Goal: Task Accomplishment & Management: Complete application form

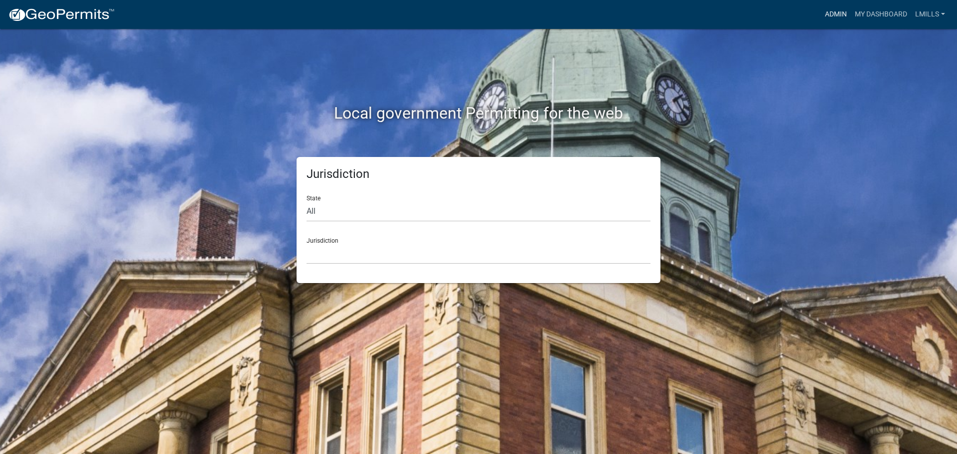
click at [831, 13] on link "Admin" at bounding box center [836, 14] width 30 height 19
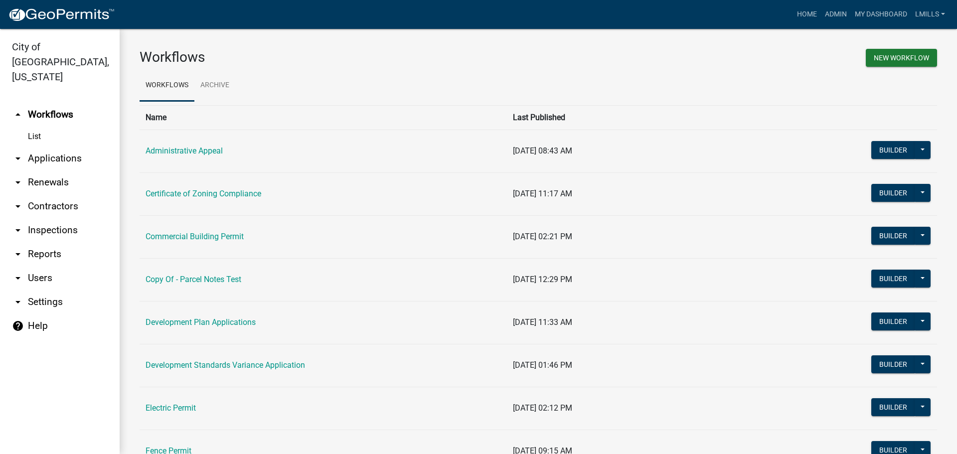
click at [52, 147] on link "arrow_drop_down Applications" at bounding box center [60, 159] width 120 height 24
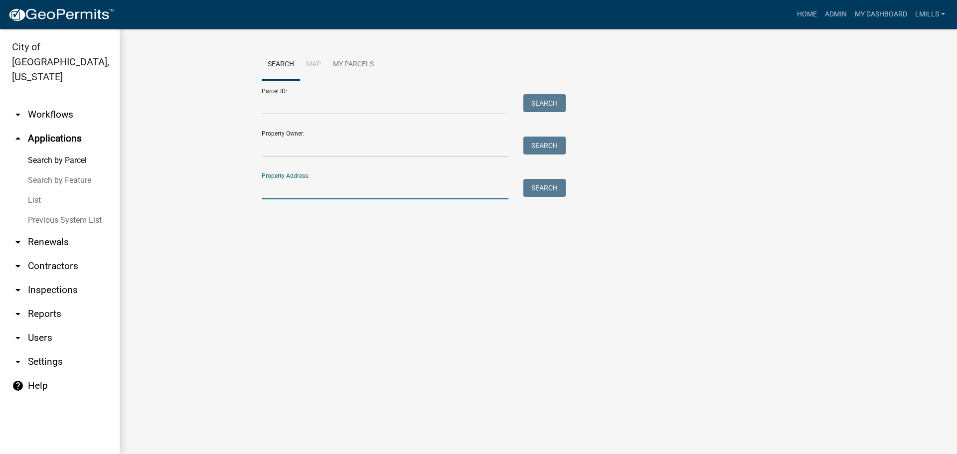
click at [348, 191] on input "Property Address:" at bounding box center [385, 189] width 247 height 20
type input "3005 Industrial"
click at [533, 190] on button "Search" at bounding box center [545, 188] width 42 height 18
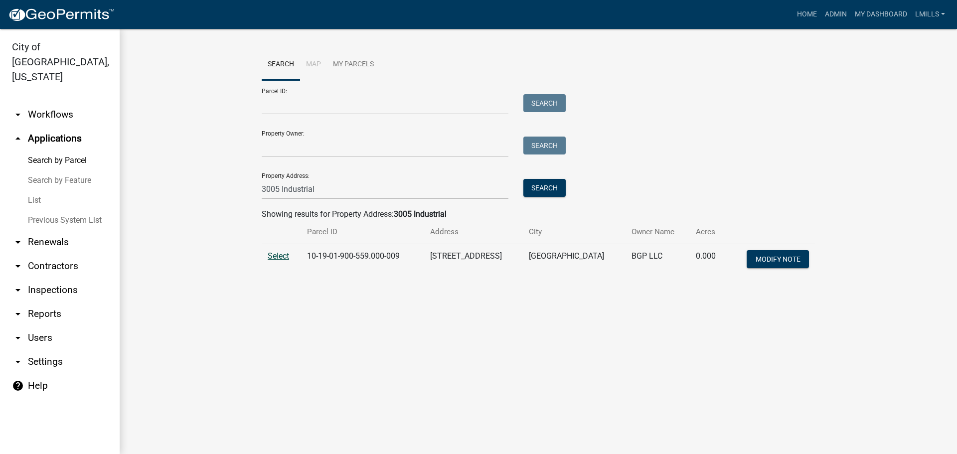
click at [272, 259] on span "Select" at bounding box center [278, 255] width 21 height 9
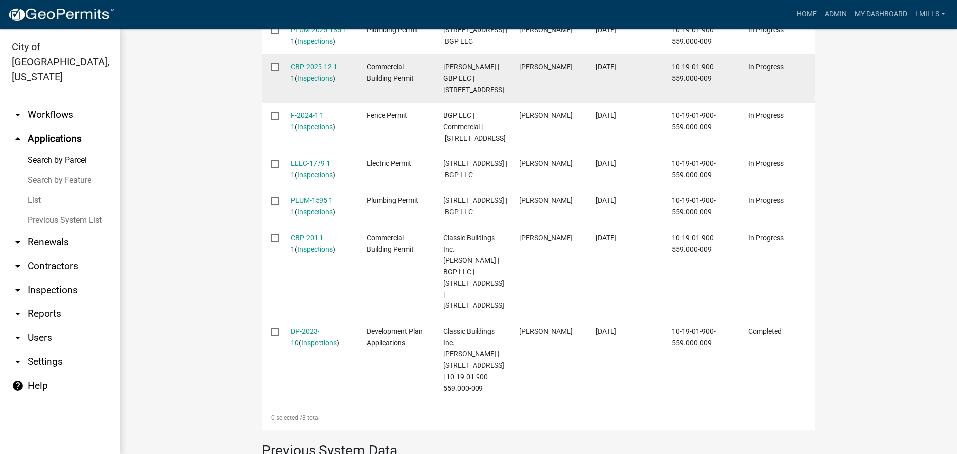
scroll to position [399, 0]
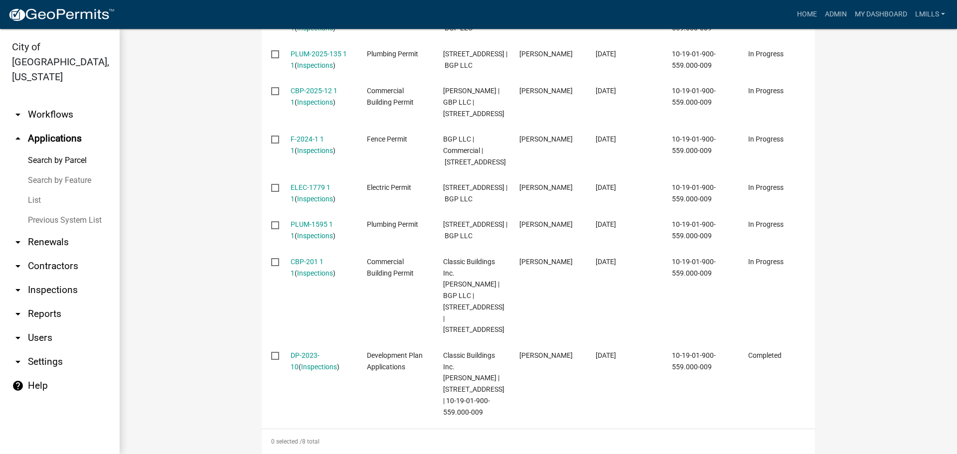
click at [52, 278] on link "arrow_drop_down Inspections" at bounding box center [60, 290] width 120 height 24
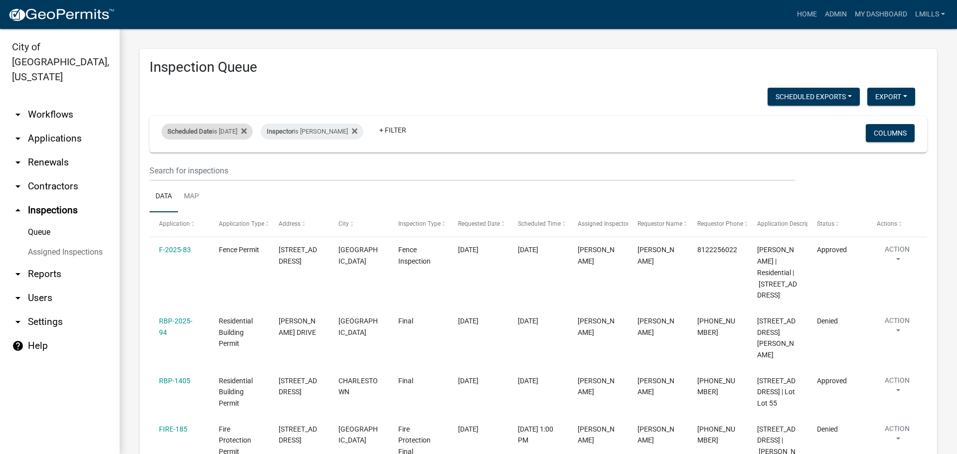
click at [248, 135] on div "Scheduled Date is 08/21/2025" at bounding box center [207, 132] width 91 height 16
click at [232, 172] on input "2025-08-21" at bounding box center [216, 169] width 70 height 20
click at [246, 169] on input "2025-08-21" at bounding box center [216, 169] width 70 height 20
type input "2025-08-25"
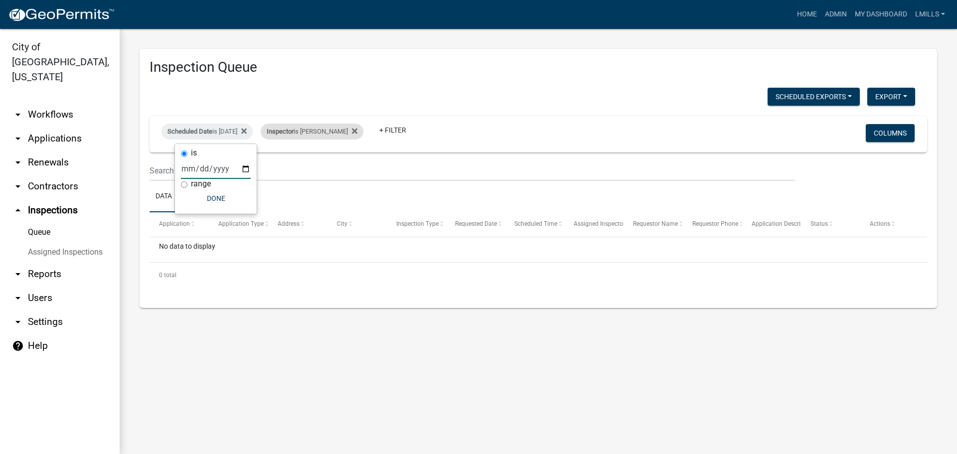
click at [348, 134] on div "Inspector is Mike Kruer" at bounding box center [312, 132] width 103 height 16
click at [337, 188] on select "Select an option None Shawn Jeremy Ramsey Mary Frey Chad Reischl Mike Kruer Har…" at bounding box center [323, 179] width 100 height 20
click at [279, 169] on select "Select an option None Shawn Jeremy Ramsey Mary Frey Chad Reischl Mike Kruer Har…" at bounding box center [323, 179] width 100 height 20
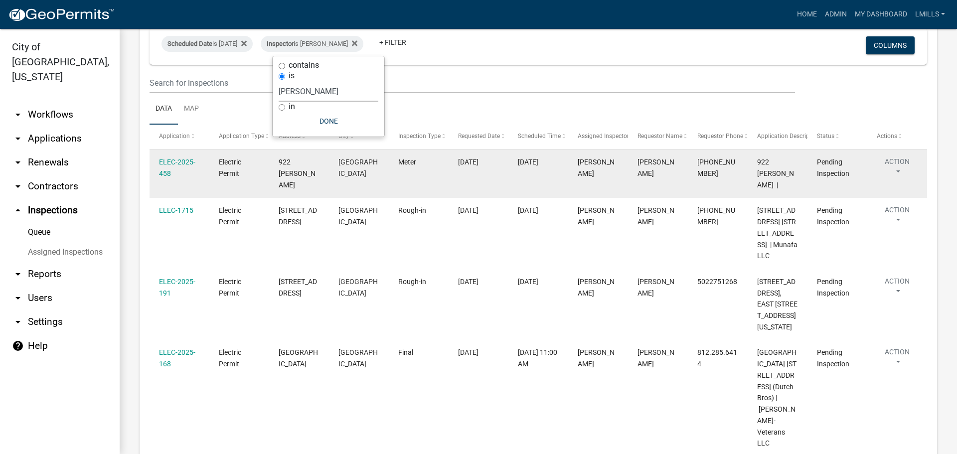
scroll to position [87, 0]
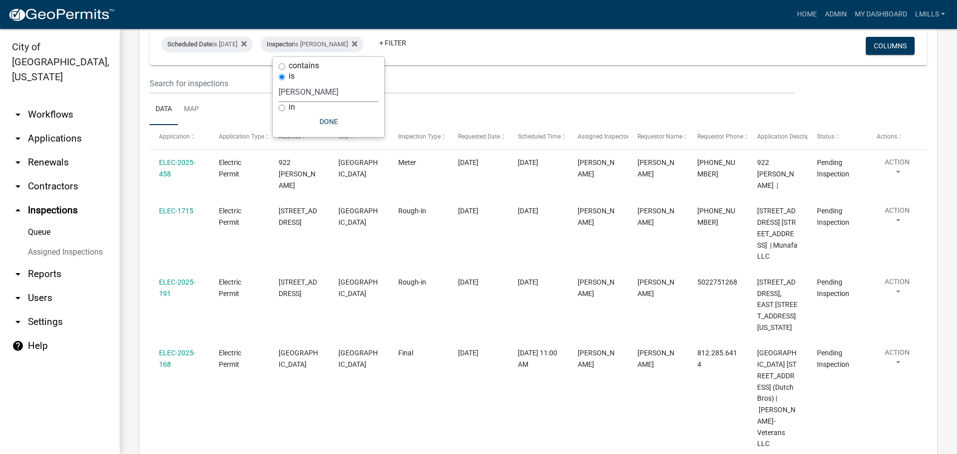
click at [335, 95] on select "Select an option None Shawn Jeremy Ramsey Mary Frey Chad Reischl Mike Kruer Har…" at bounding box center [329, 92] width 100 height 20
click at [279, 82] on select "Select an option None Shawn Jeremy Ramsey Mary Frey Chad Reischl Mike Kruer Har…" at bounding box center [329, 92] width 100 height 20
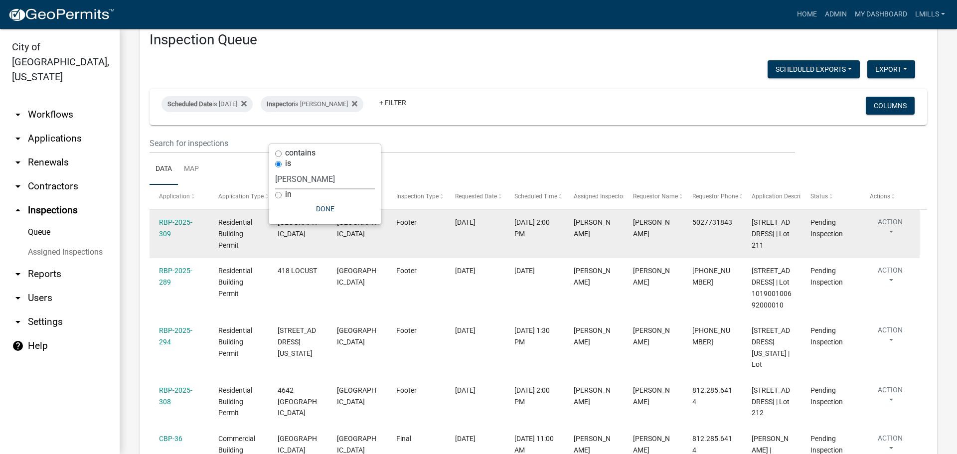
scroll to position [0, 0]
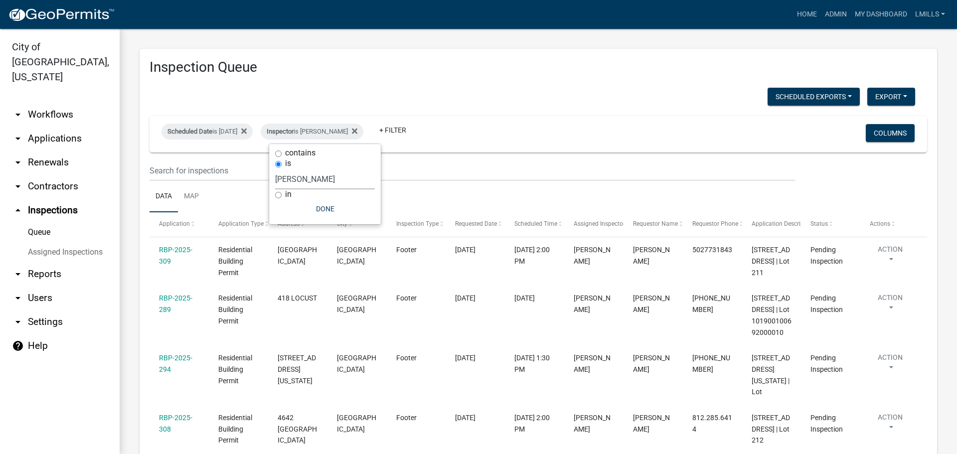
click at [340, 183] on select "Select an option None Shawn Jeremy Ramsey Mary Frey Chad Reischl Mike Kruer Har…" at bounding box center [325, 179] width 100 height 20
select select "13c97fbc-c819-4cee-844a-0db3d3c4db95"
click at [280, 169] on select "Select an option None Shawn Jeremy Ramsey Mary Frey Chad Reischl Mike Kruer Har…" at bounding box center [325, 179] width 100 height 20
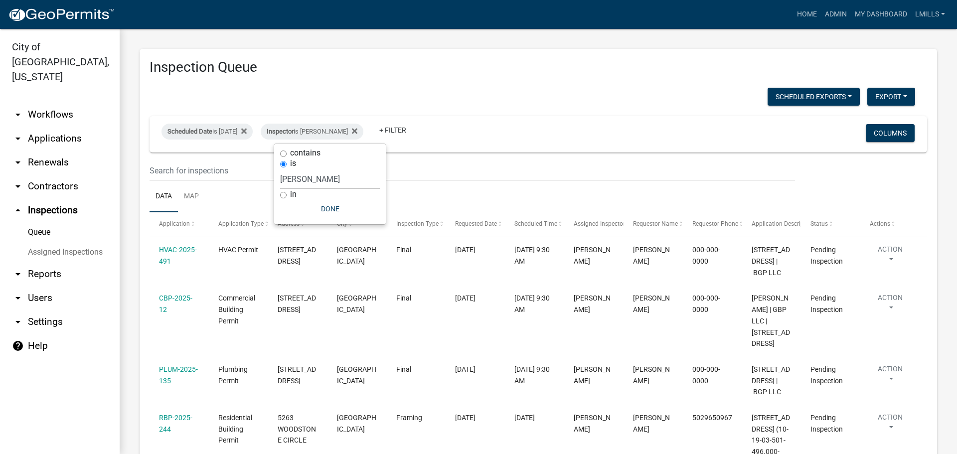
click at [44, 262] on link "arrow_drop_down Reports" at bounding box center [60, 274] width 120 height 24
select select "0: null"
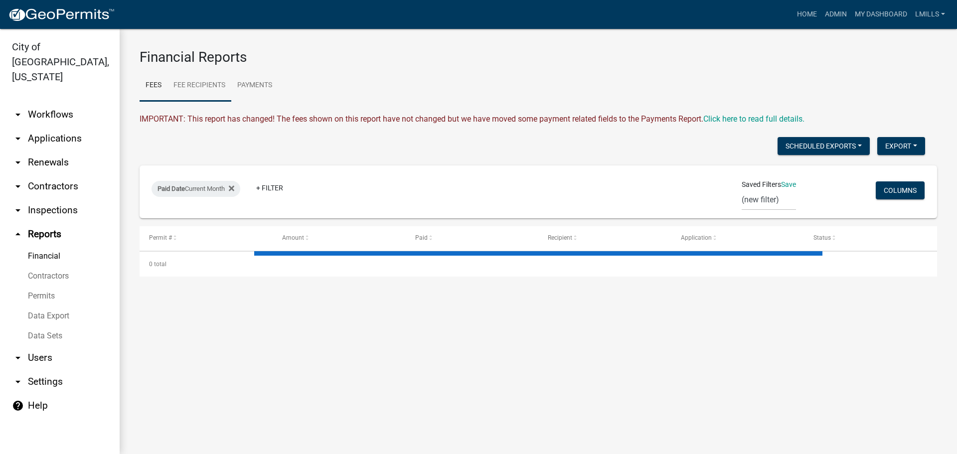
click at [208, 88] on link "Fee Recipients" at bounding box center [200, 86] width 64 height 32
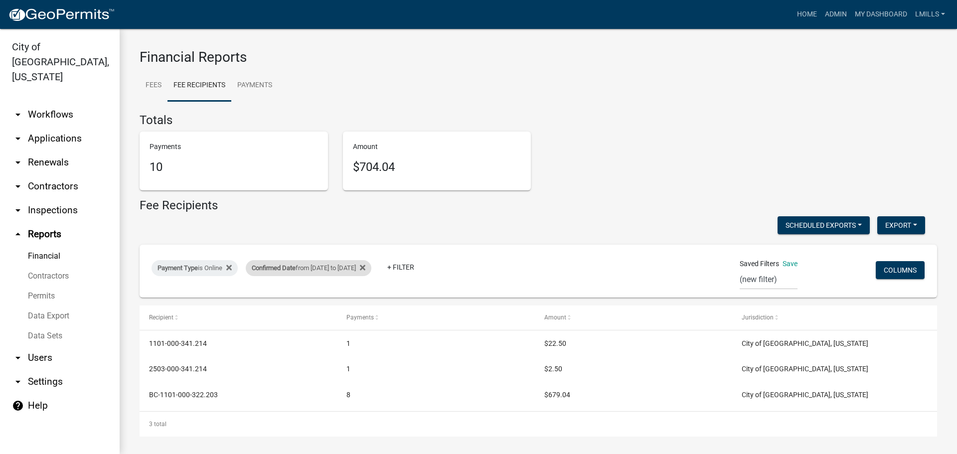
click at [302, 265] on div "Confirmed Date from 08/21/2025 to 08/21/2025" at bounding box center [309, 268] width 126 height 16
select select "custom"
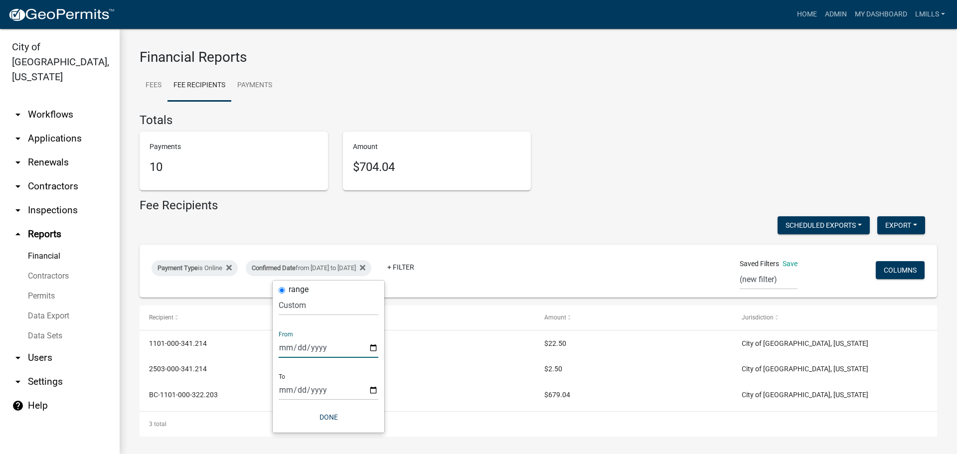
click at [374, 350] on input "2025-08-21" at bounding box center [329, 348] width 100 height 20
type input "2025-08-22"
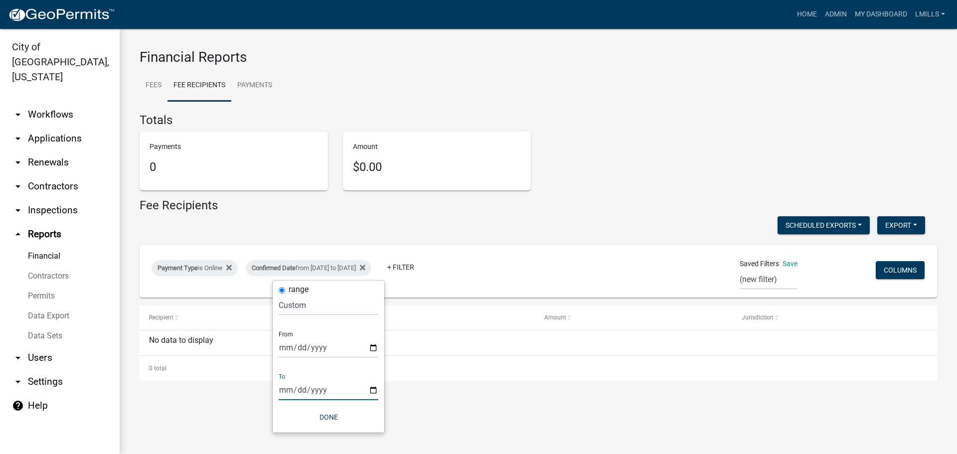
click at [375, 392] on input "2025-08-21" at bounding box center [329, 390] width 100 height 20
type input "2025-08-24"
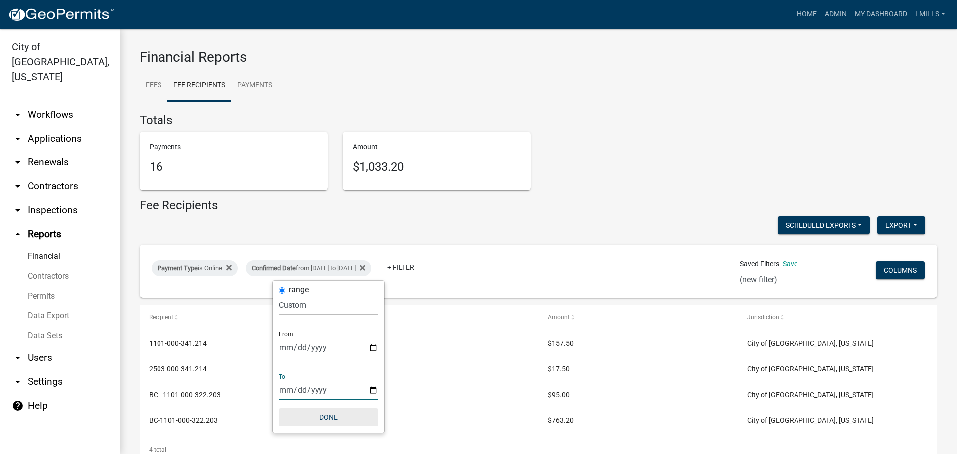
click at [331, 415] on button "Done" at bounding box center [329, 417] width 100 height 18
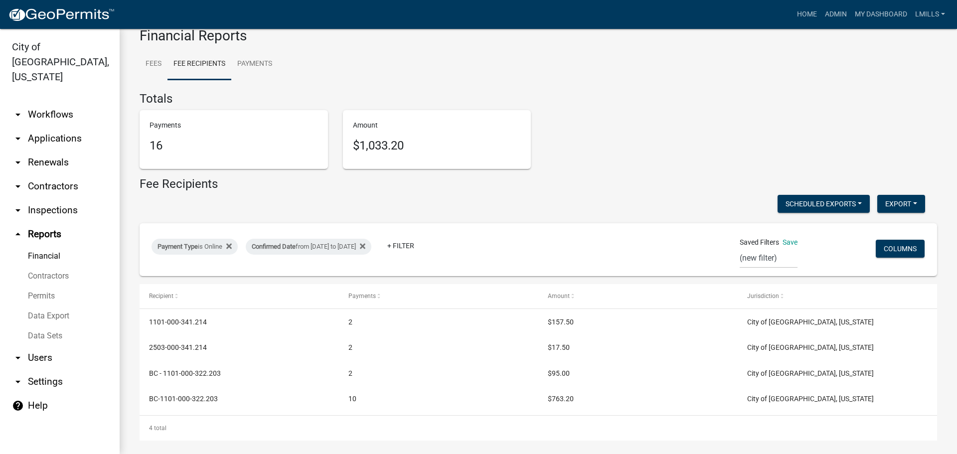
scroll to position [28, 0]
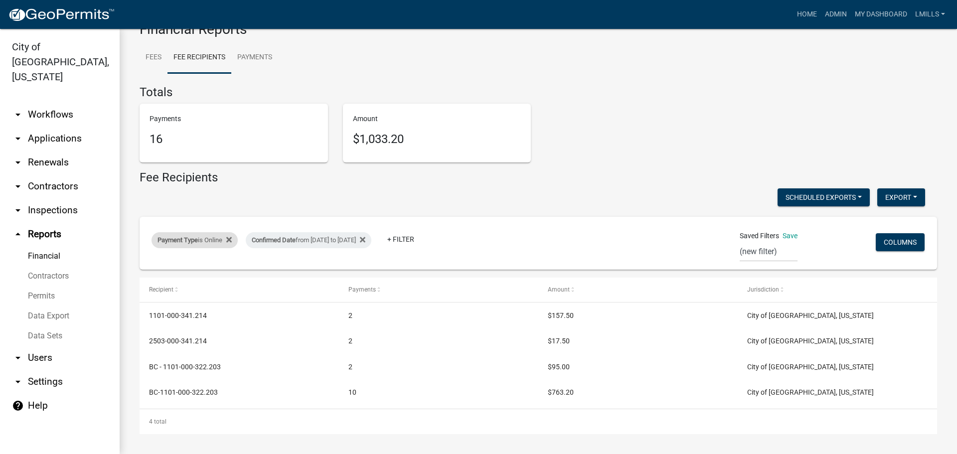
click at [213, 240] on div "Payment Type is Online" at bounding box center [195, 240] width 86 height 16
click at [212, 281] on select "Select an option Online CreditCardPOS Check Cash" at bounding box center [196, 277] width 100 height 20
select select "Check"
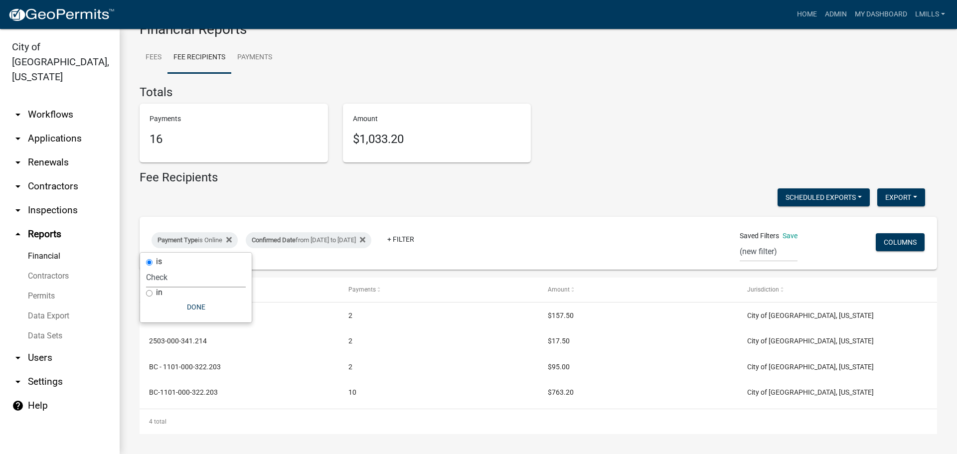
click at [146, 267] on select "Select an option Online CreditCardPOS Check Cash" at bounding box center [196, 277] width 100 height 20
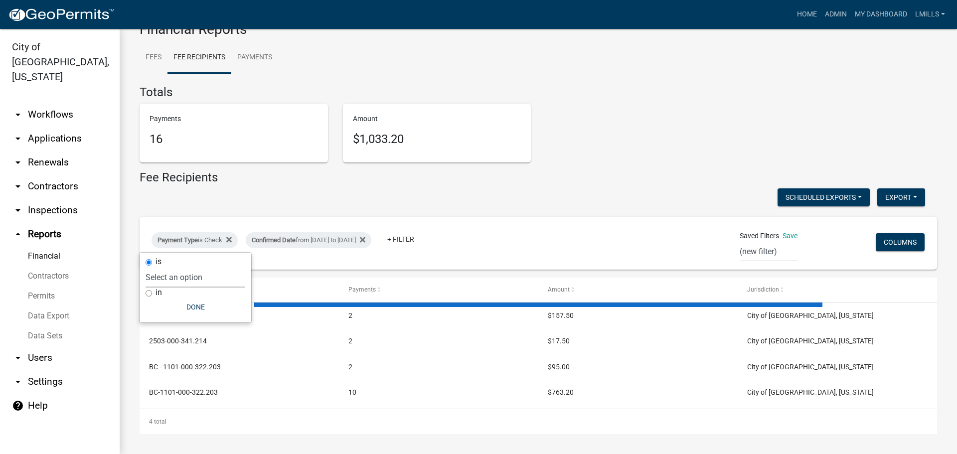
scroll to position [0, 0]
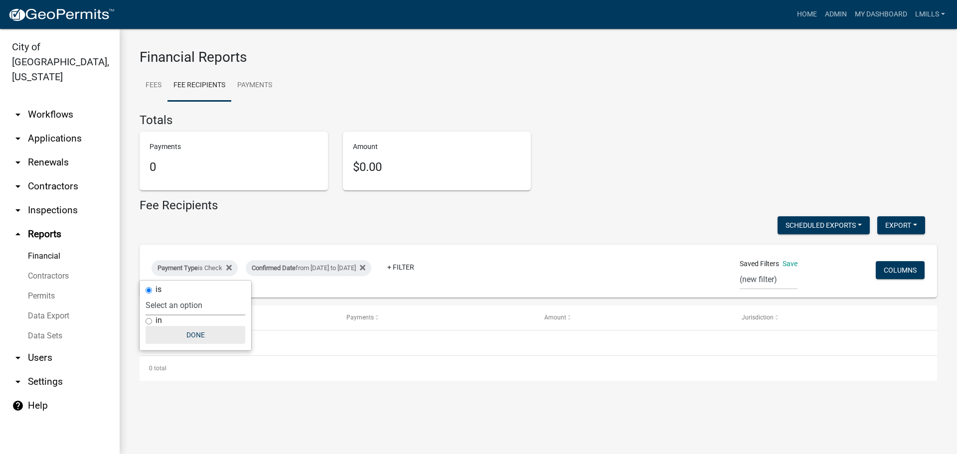
click at [200, 334] on button "Done" at bounding box center [196, 335] width 100 height 18
click at [208, 269] on div "Payment Type is Check" at bounding box center [195, 268] width 86 height 16
click at [205, 308] on select "Select an option Online CreditCardPOS Check Cash" at bounding box center [196, 305] width 100 height 20
select select "Cash"
click at [146, 295] on select "Select an option Online CreditCardPOS Check Cash" at bounding box center [196, 305] width 100 height 20
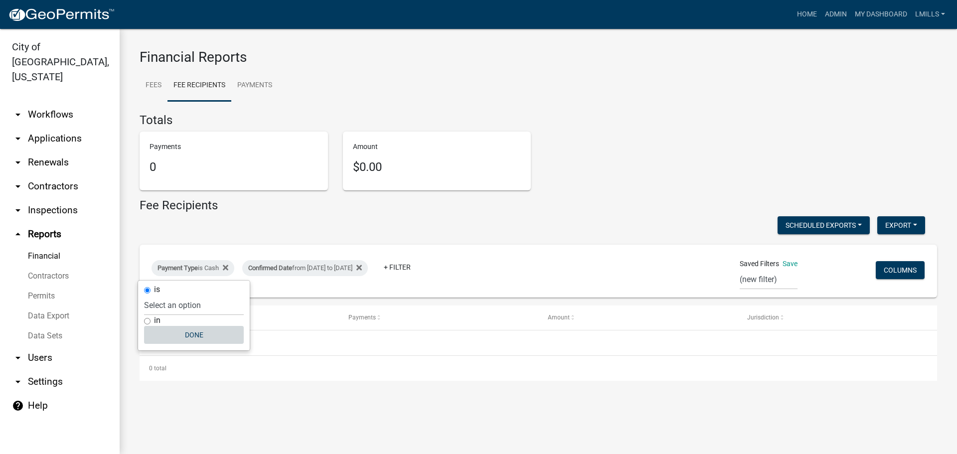
click at [191, 334] on button "Done" at bounding box center [194, 335] width 100 height 18
click at [63, 127] on link "arrow_drop_down Applications" at bounding box center [60, 139] width 120 height 24
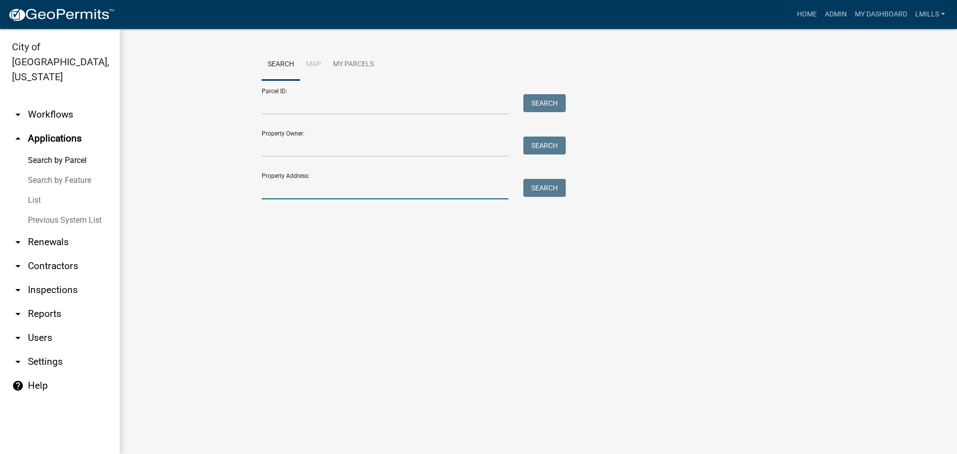
click at [300, 191] on input "Property Address:" at bounding box center [385, 189] width 247 height 20
type input "2125 Tenth"
click at [555, 193] on button "Search" at bounding box center [545, 188] width 42 height 18
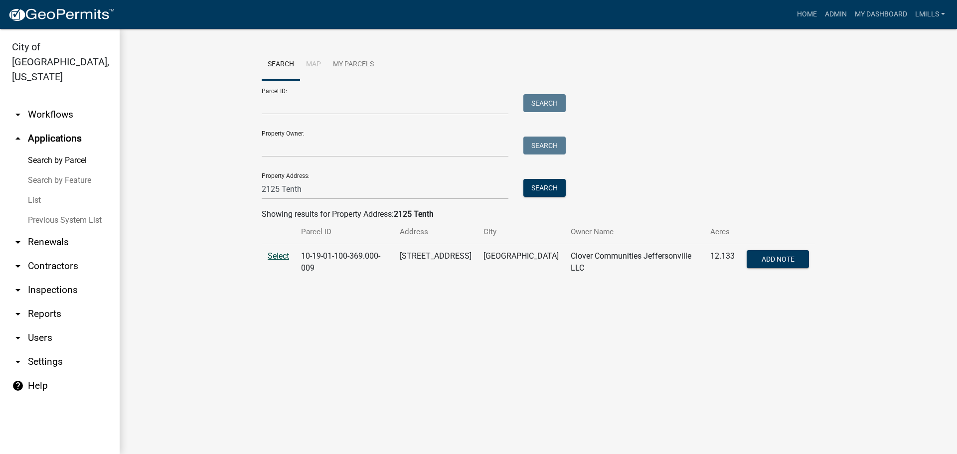
click at [272, 257] on span "Select" at bounding box center [278, 255] width 21 height 9
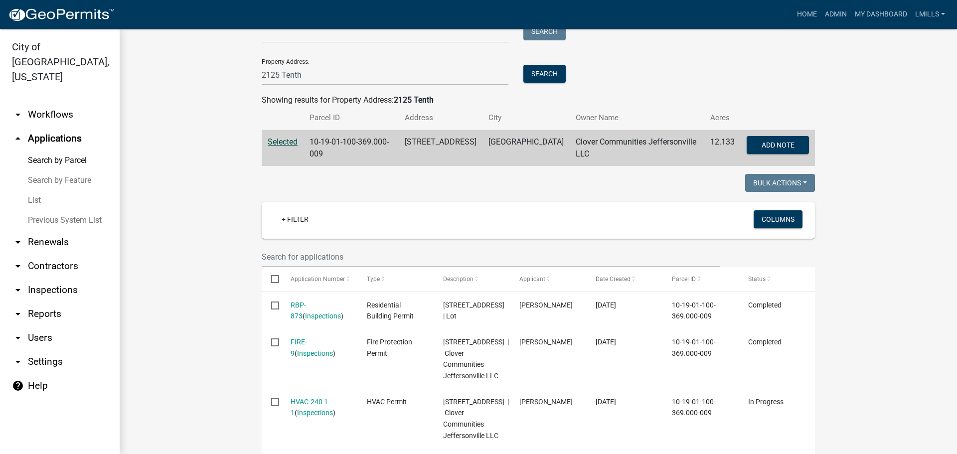
scroll to position [249, 0]
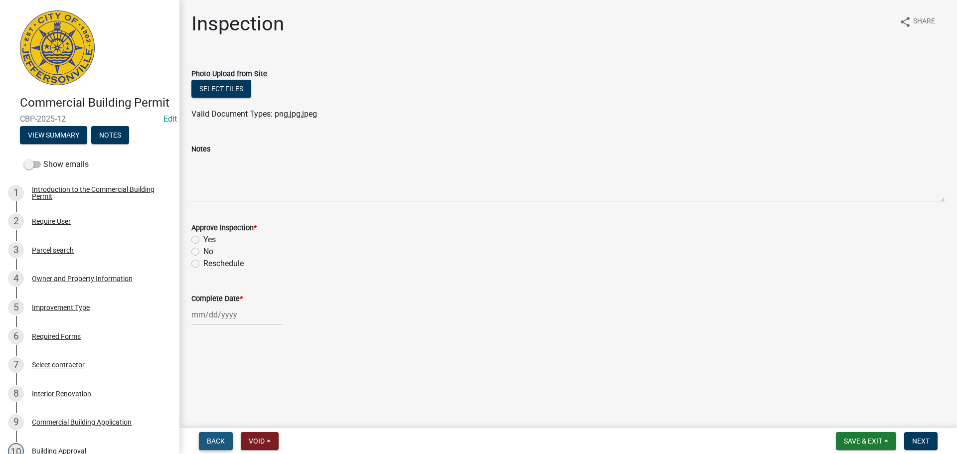
click at [221, 436] on button "Back" at bounding box center [216, 441] width 34 height 18
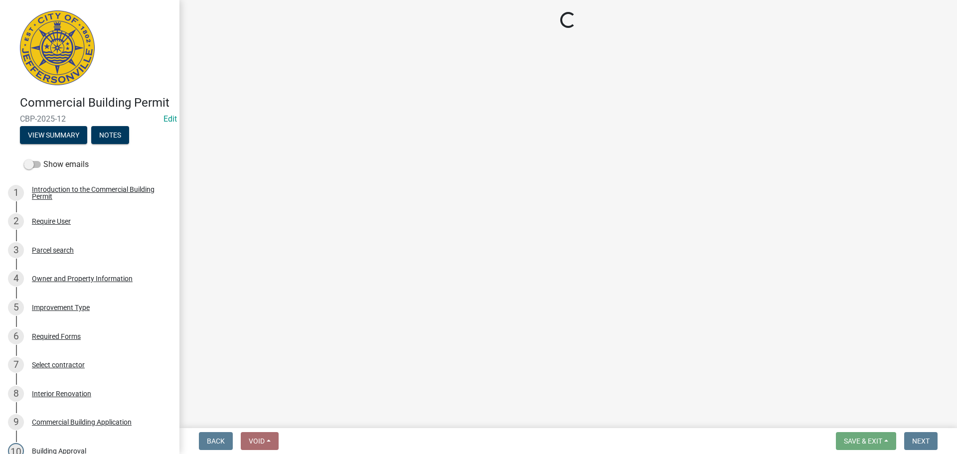
select select "13c97fbc-c819-4cee-844a-0db3d3c4db95"
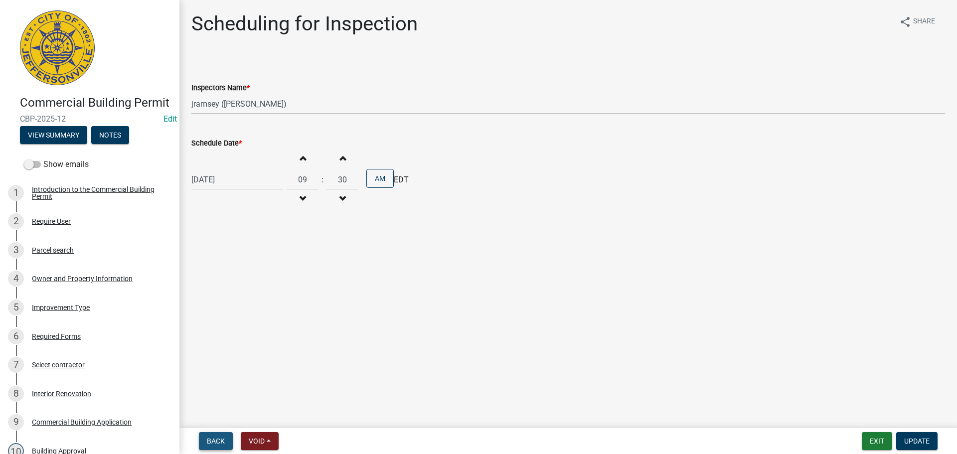
click at [221, 436] on button "Back" at bounding box center [216, 441] width 34 height 18
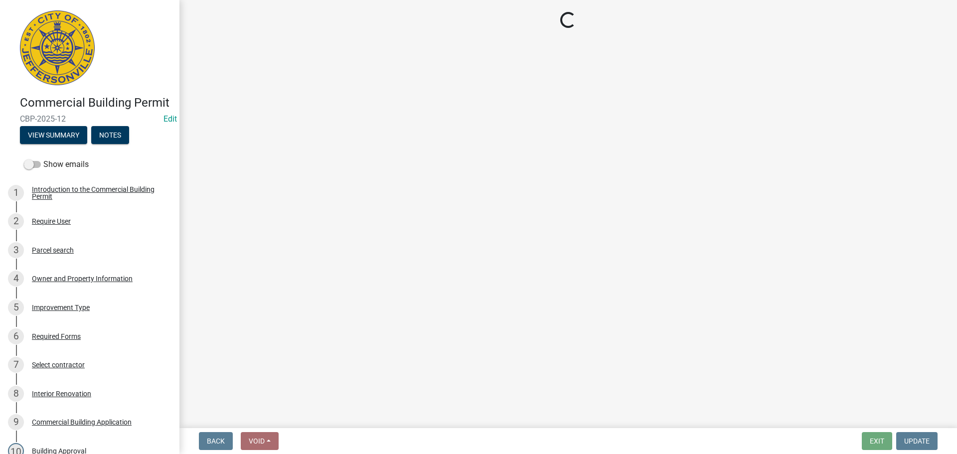
select select "8ea0f6e5-dde7-4881-a999-02519822ccbf"
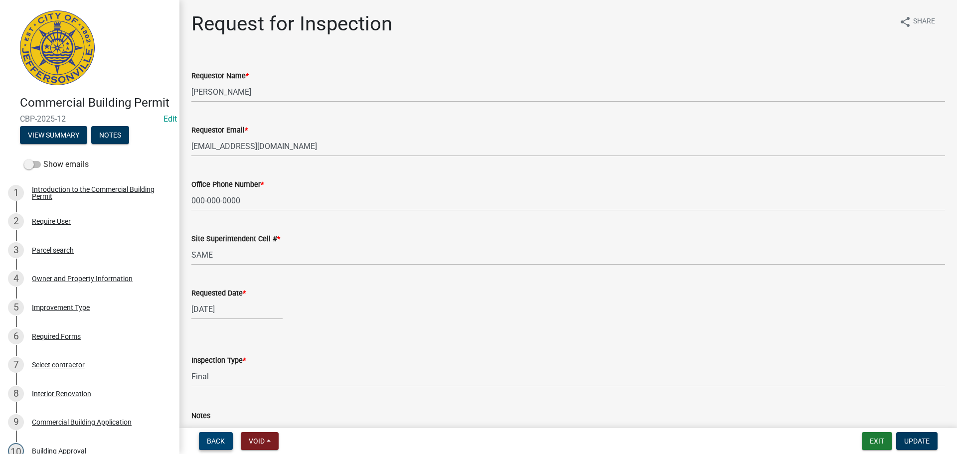
click at [222, 436] on button "Back" at bounding box center [216, 441] width 34 height 18
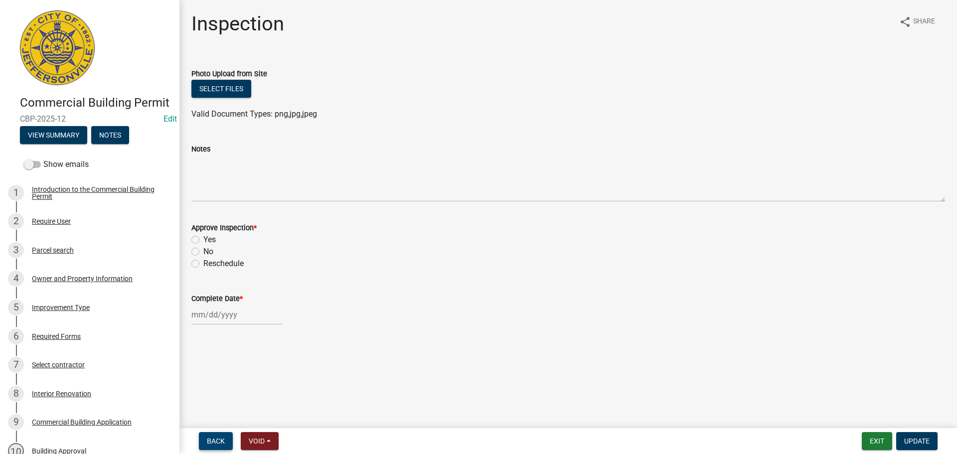
click at [222, 436] on button "Back" at bounding box center [216, 441] width 34 height 18
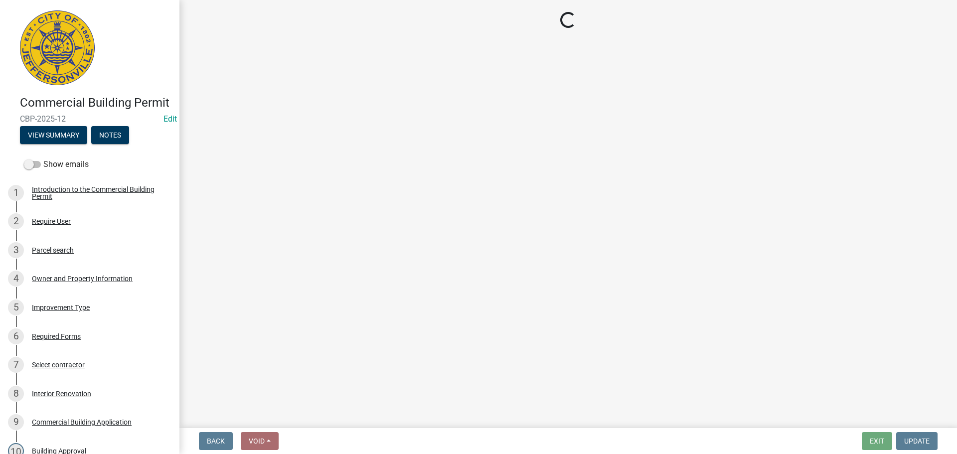
select select "fdb3bcc6-ce93-4663-8a18-5c08884dd177"
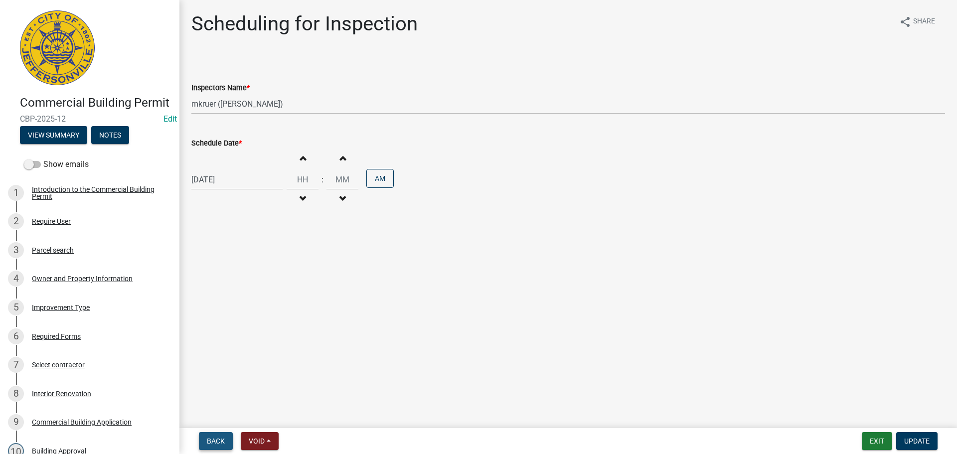
click at [222, 436] on button "Back" at bounding box center [216, 441] width 34 height 18
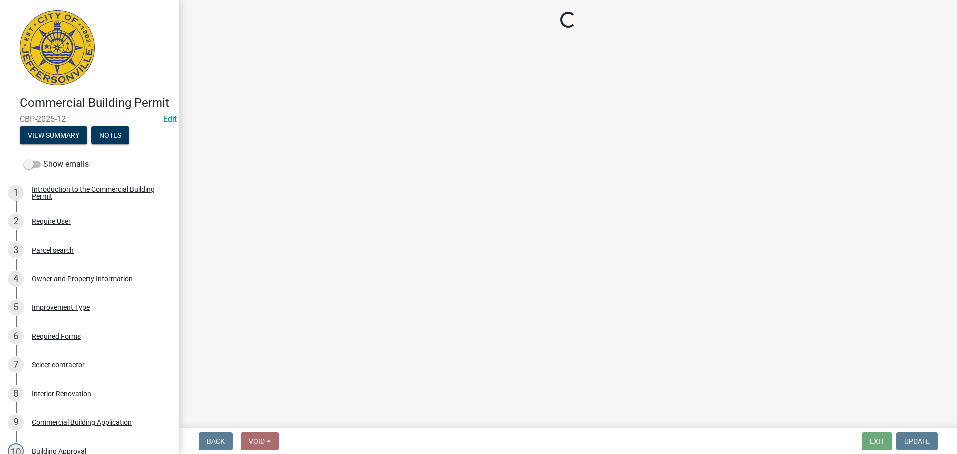
select select "cf00f61e-4b77-4892-83dd-df63e4708b2f"
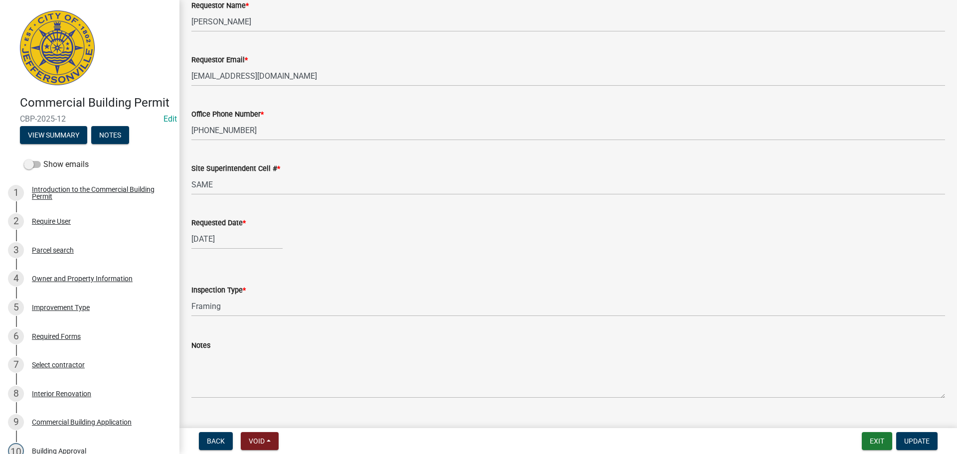
scroll to position [91, 0]
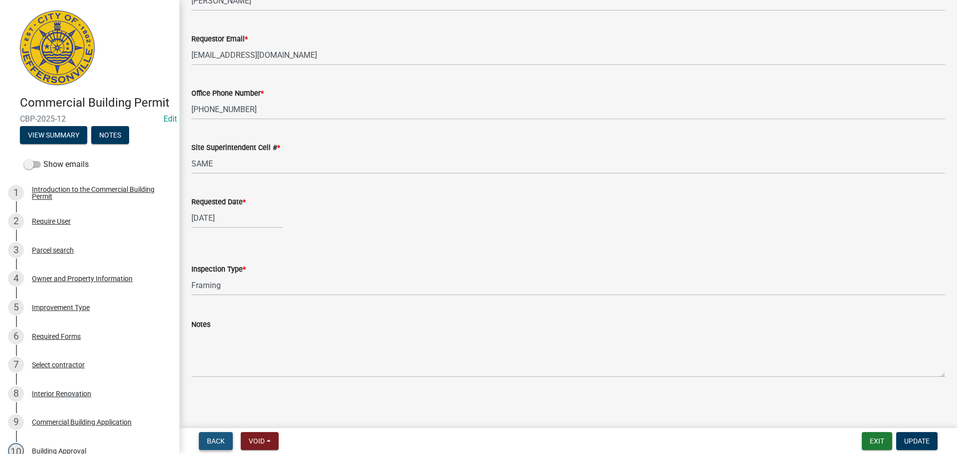
click at [210, 442] on span "Back" at bounding box center [216, 441] width 18 height 8
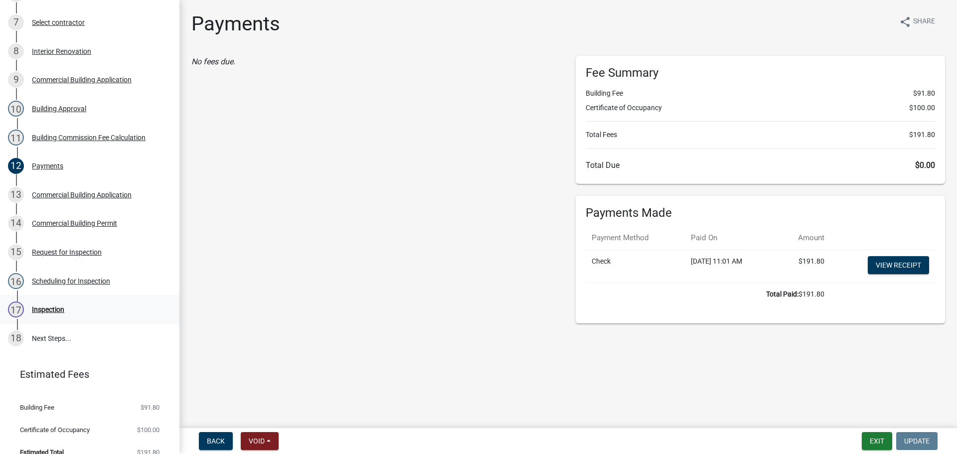
scroll to position [349, 0]
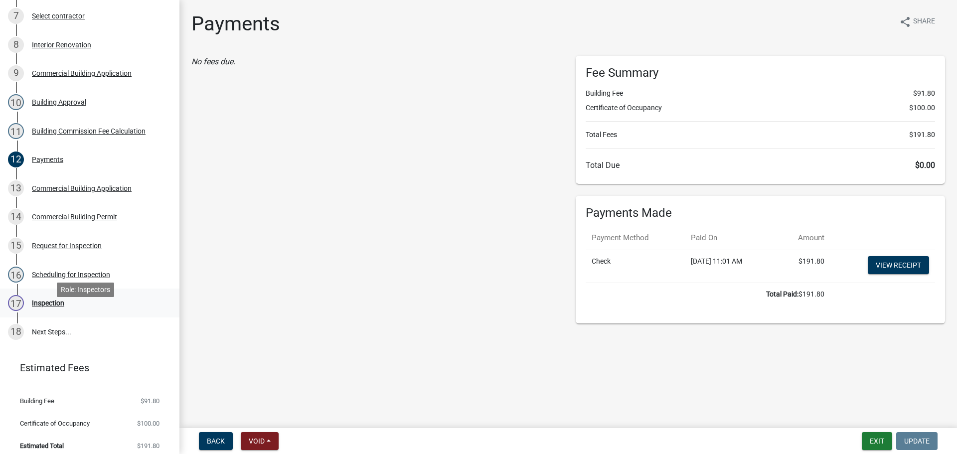
click at [37, 307] on div "Inspection" at bounding box center [48, 303] width 32 height 7
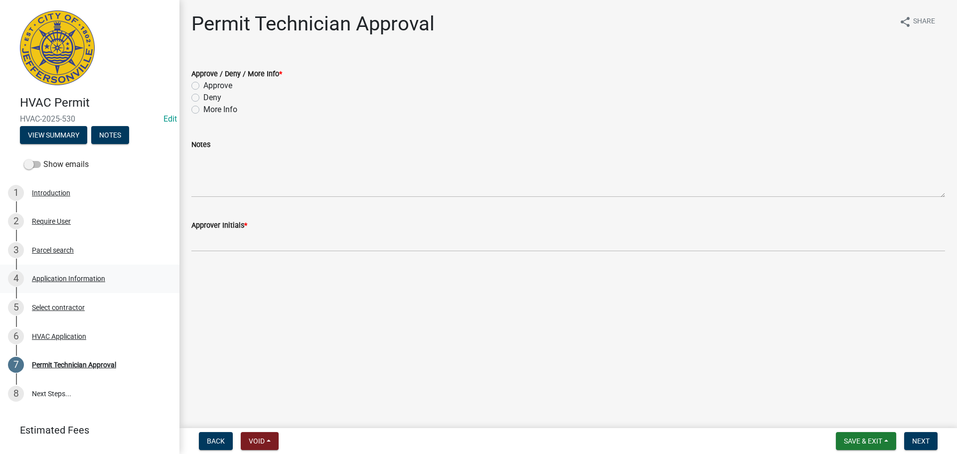
click at [79, 276] on div "Application Information" at bounding box center [68, 278] width 73 height 7
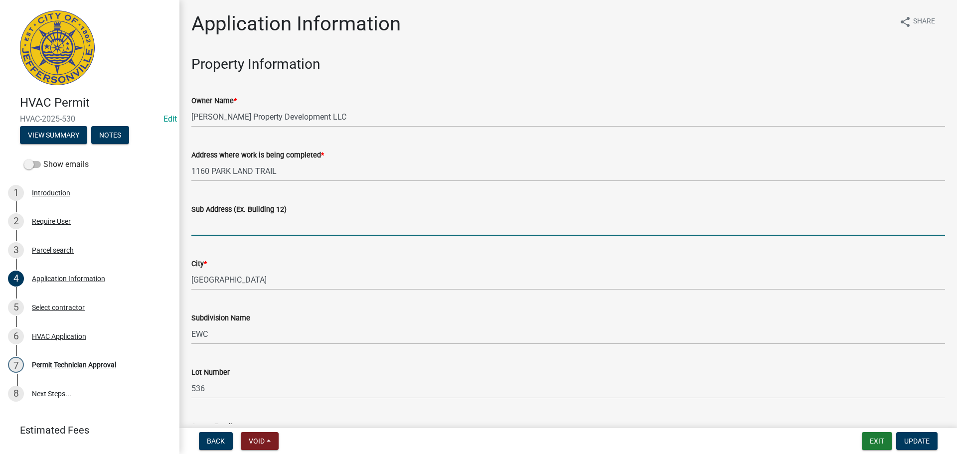
click at [278, 231] on input "Sub Address (Ex. Building 12)" at bounding box center [568, 225] width 754 height 20
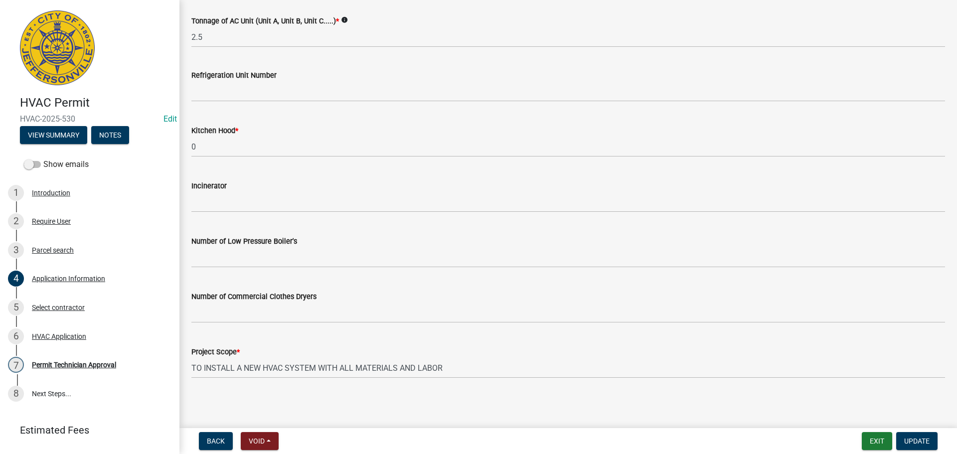
scroll to position [671, 0]
type input "1160 Parkland Trail"
click at [907, 440] on span "Update" at bounding box center [917, 441] width 25 height 8
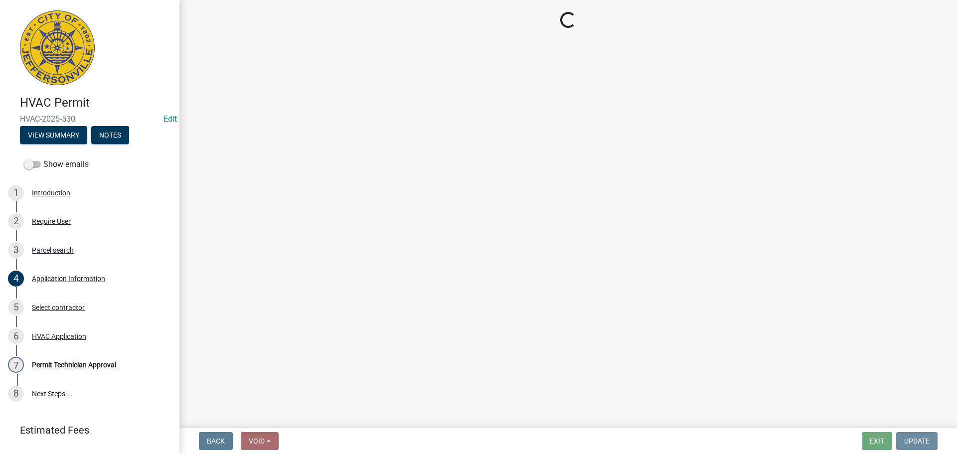
scroll to position [0, 0]
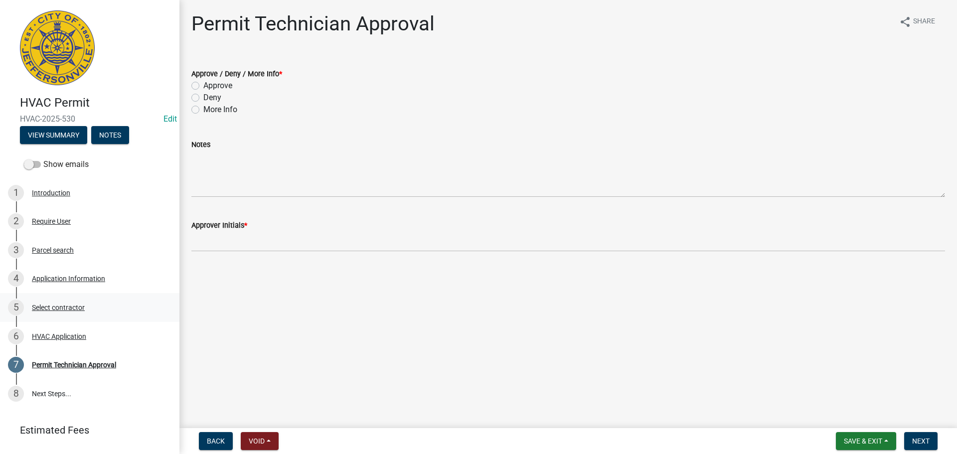
click at [59, 305] on div "Select contractor" at bounding box center [58, 307] width 53 height 7
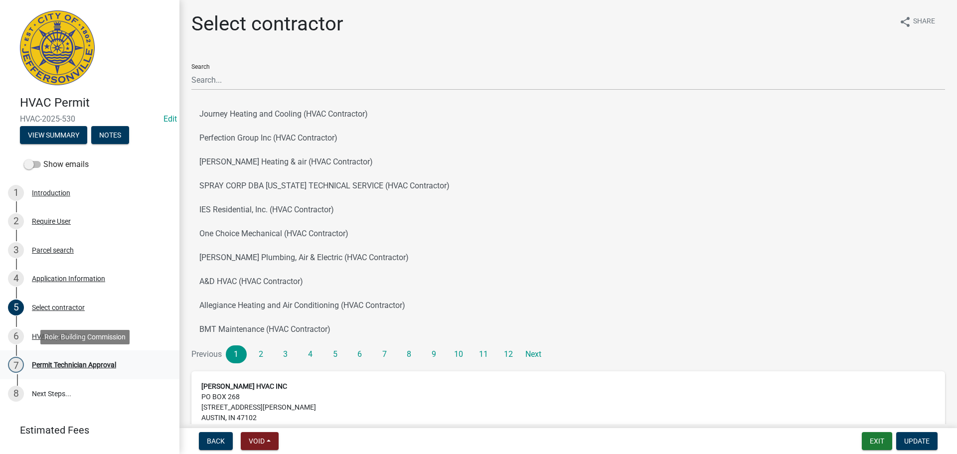
click at [59, 364] on div "Permit Technician Approval" at bounding box center [74, 365] width 84 height 7
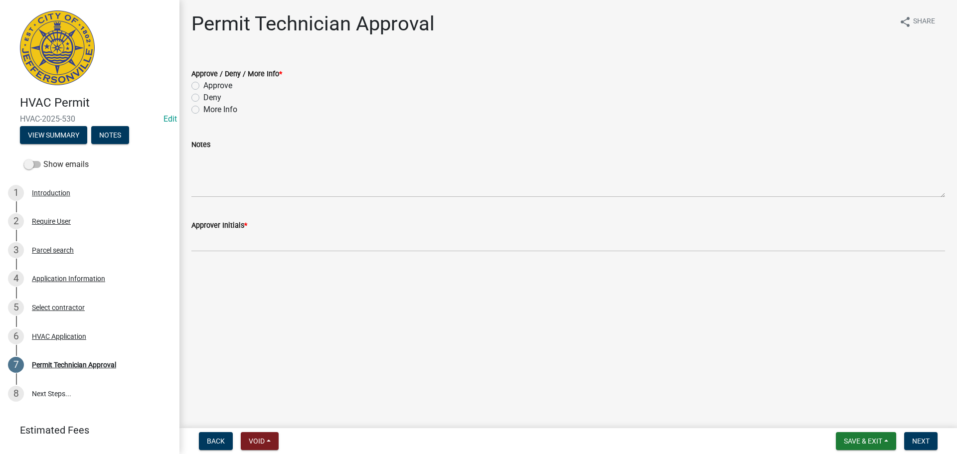
click at [225, 89] on label "Approve" at bounding box center [217, 86] width 29 height 12
click at [210, 86] on input "Approve" at bounding box center [206, 83] width 6 height 6
radio input "true"
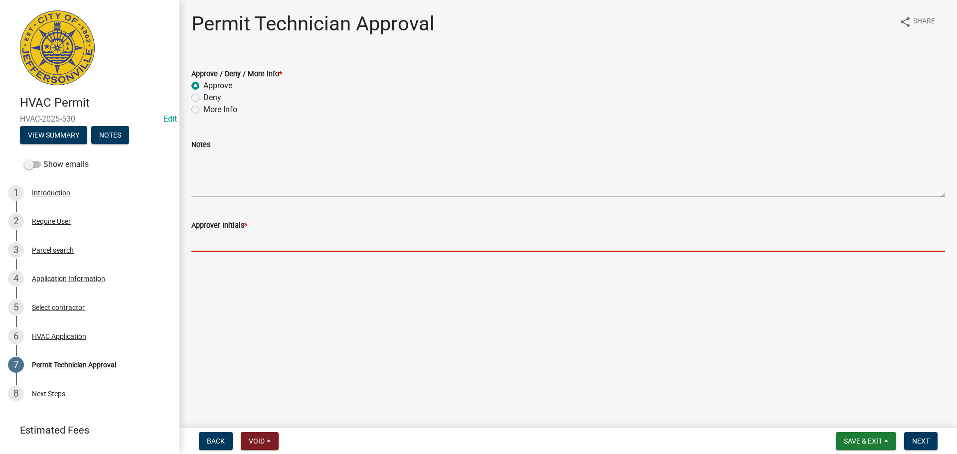
click at [253, 242] on input "Approver Initials *" at bounding box center [568, 241] width 754 height 20
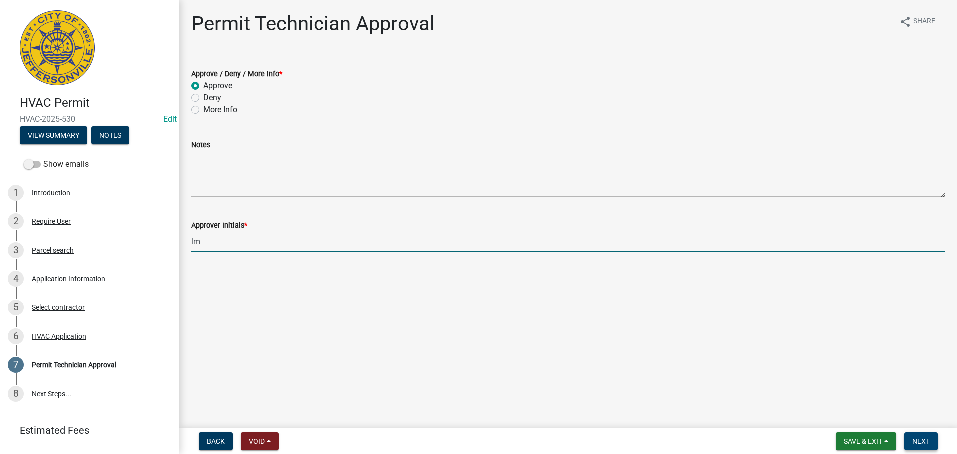
type input "lm"
click at [924, 443] on span "Next" at bounding box center [921, 441] width 17 height 8
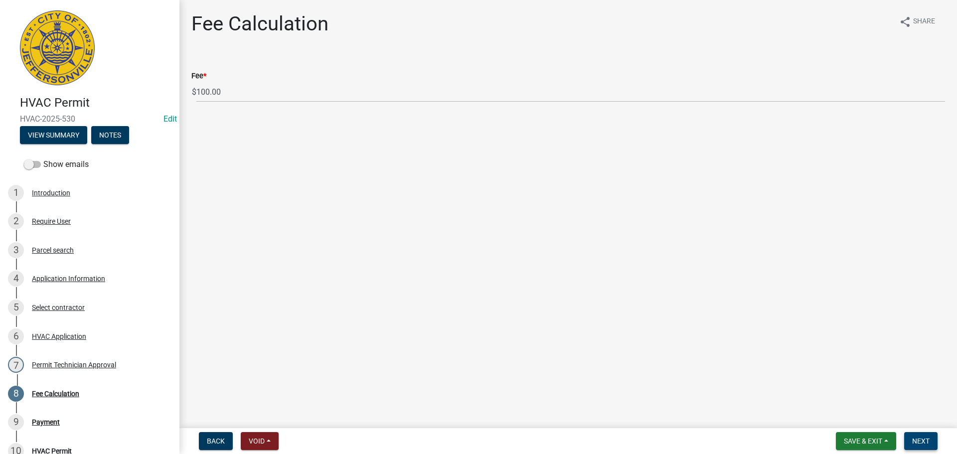
click at [925, 437] on span "Next" at bounding box center [921, 441] width 17 height 8
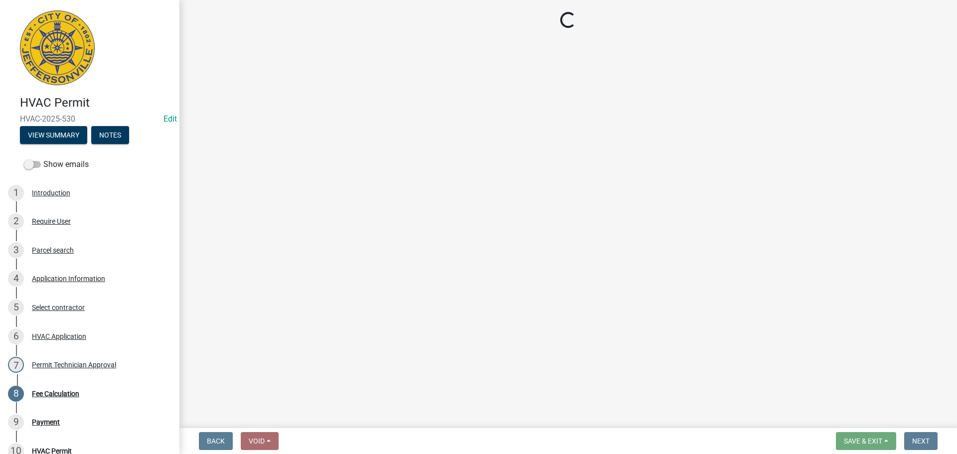
select select "3: 3"
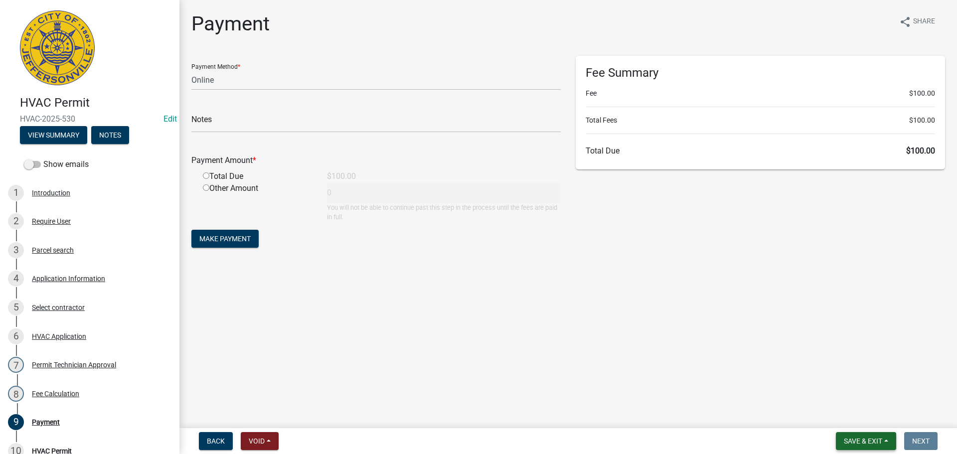
click at [864, 442] on span "Save & Exit" at bounding box center [863, 441] width 38 height 8
click at [864, 416] on button "Save & Exit" at bounding box center [857, 415] width 80 height 24
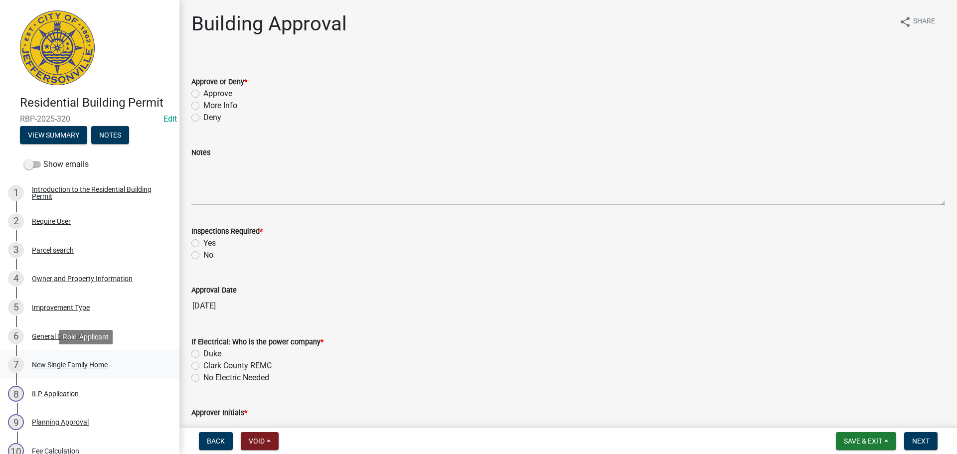
click at [74, 363] on div "7 New Single Family Home" at bounding box center [86, 365] width 156 height 16
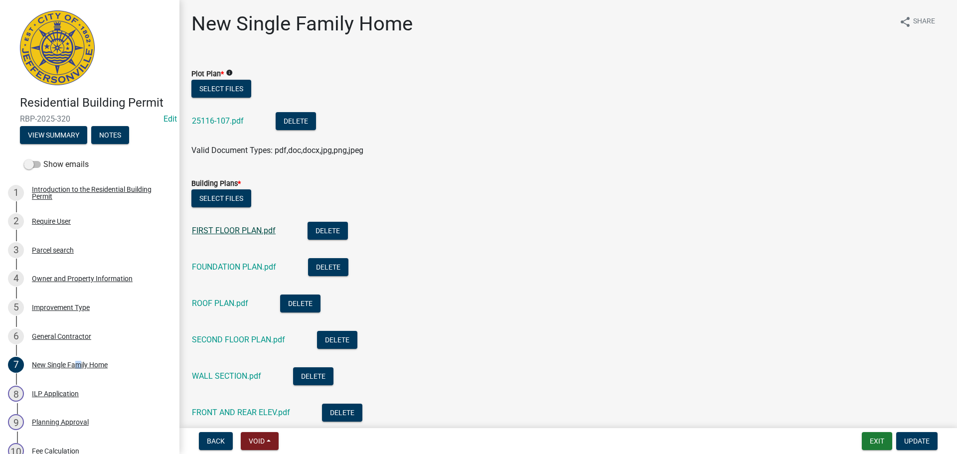
click at [243, 229] on link "FIRST FLOOR PLAN.pdf" at bounding box center [234, 230] width 84 height 9
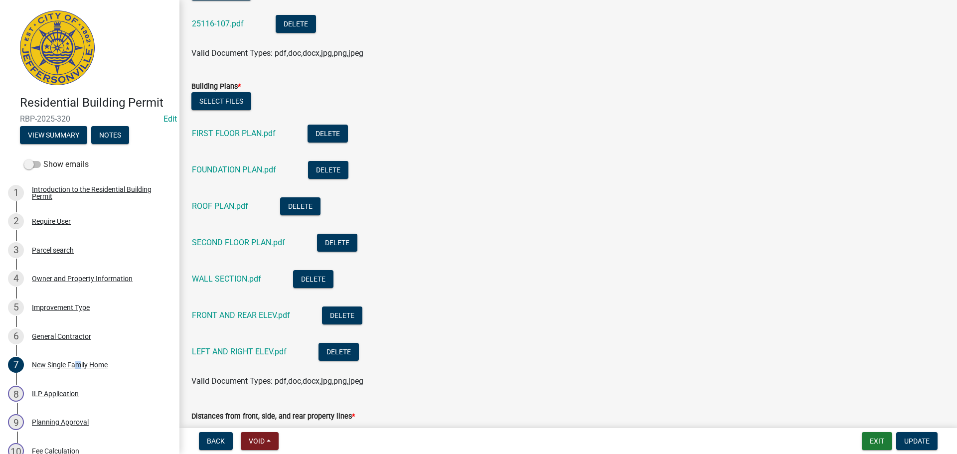
scroll to position [100, 0]
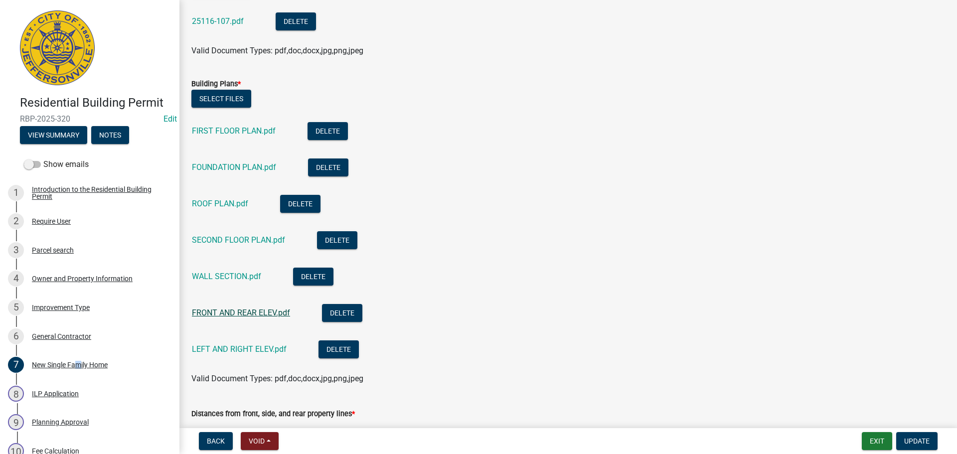
click at [240, 312] on link "FRONT AND REAR ELEV.pdf" at bounding box center [241, 312] width 98 height 9
click at [244, 131] on link "FIRST FLOOR PLAN.pdf" at bounding box center [234, 130] width 84 height 9
click at [215, 236] on link "SECOND FLOOR PLAN.pdf" at bounding box center [238, 239] width 93 height 9
click at [222, 346] on link "LEFT AND RIGHT ELEV.pdf" at bounding box center [239, 349] width 95 height 9
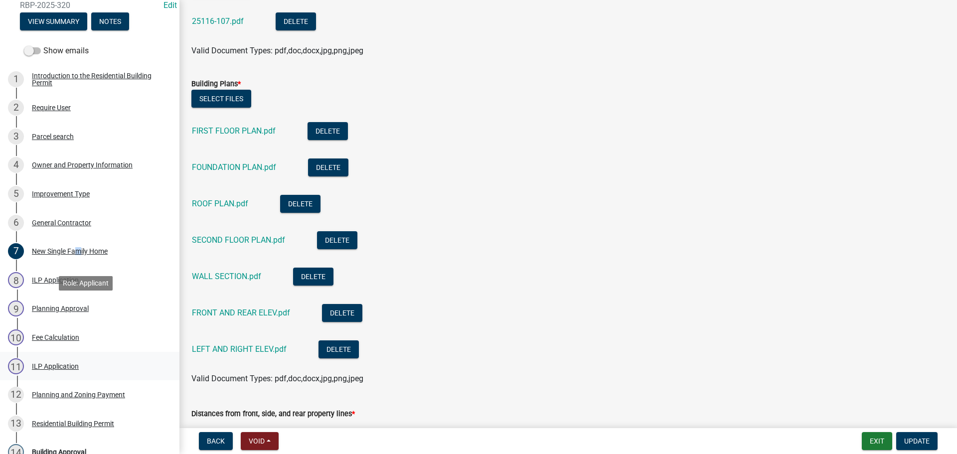
scroll to position [150, 0]
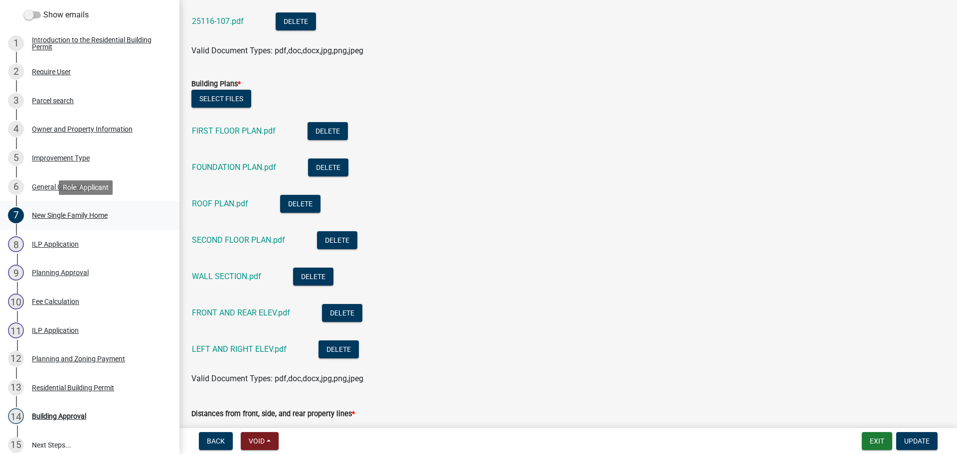
click at [47, 217] on div "New Single Family Home" at bounding box center [70, 215] width 76 height 7
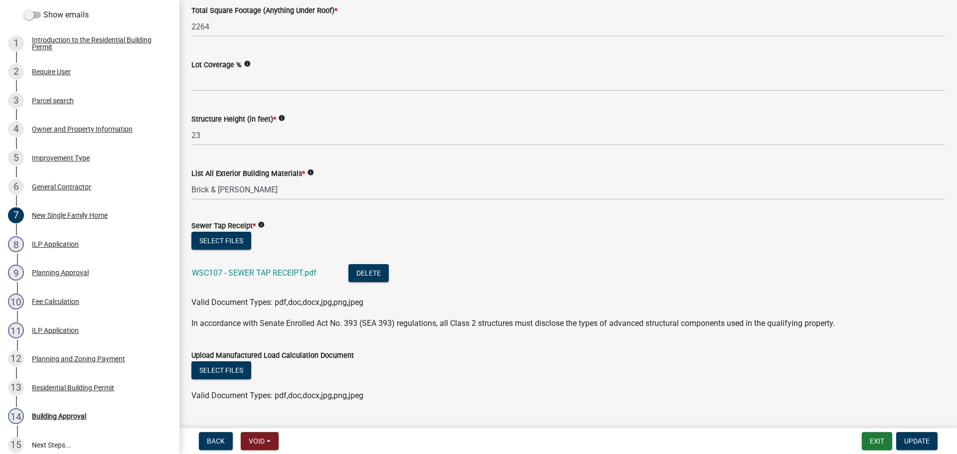
scroll to position [698, 0]
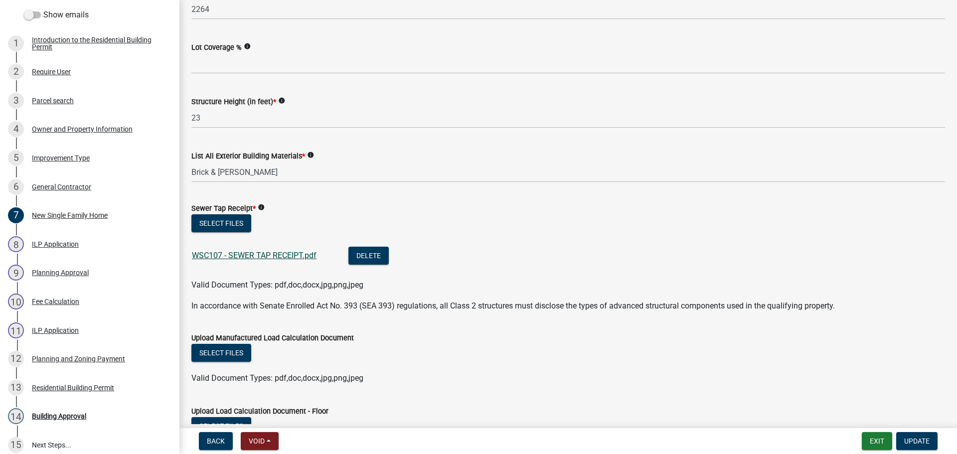
click at [251, 254] on link "WSC107 - SEWER TAP RECEIPT.pdf" at bounding box center [254, 255] width 125 height 9
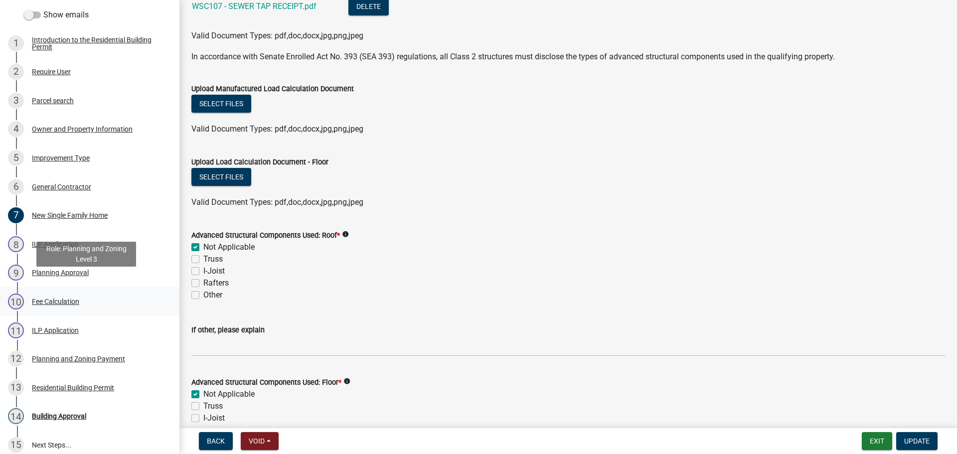
scroll to position [270, 0]
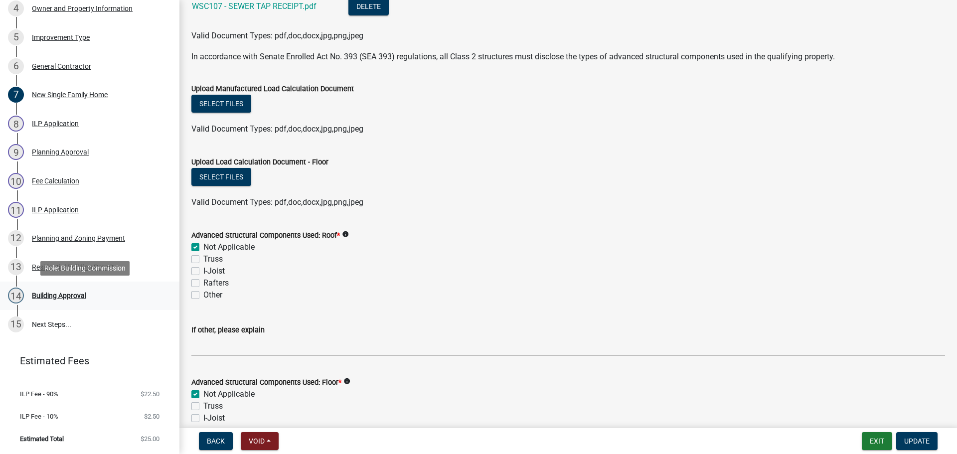
click at [49, 296] on div "Building Approval" at bounding box center [59, 295] width 54 height 7
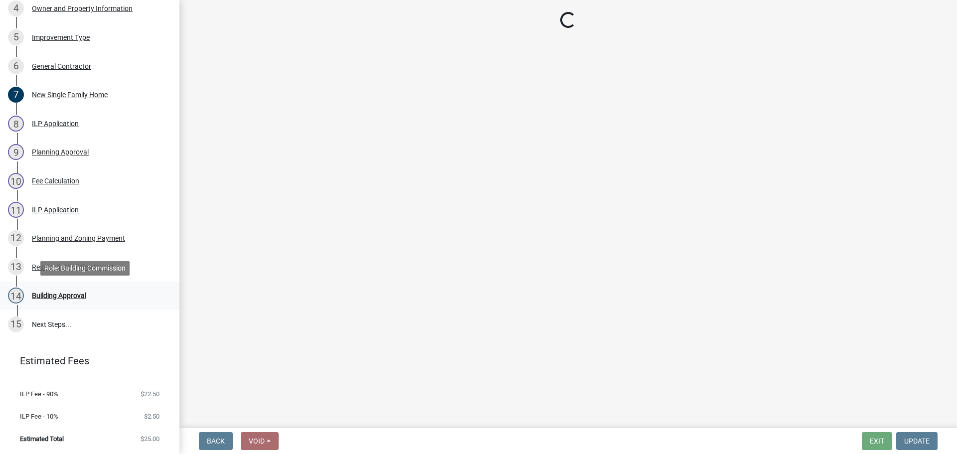
scroll to position [0, 0]
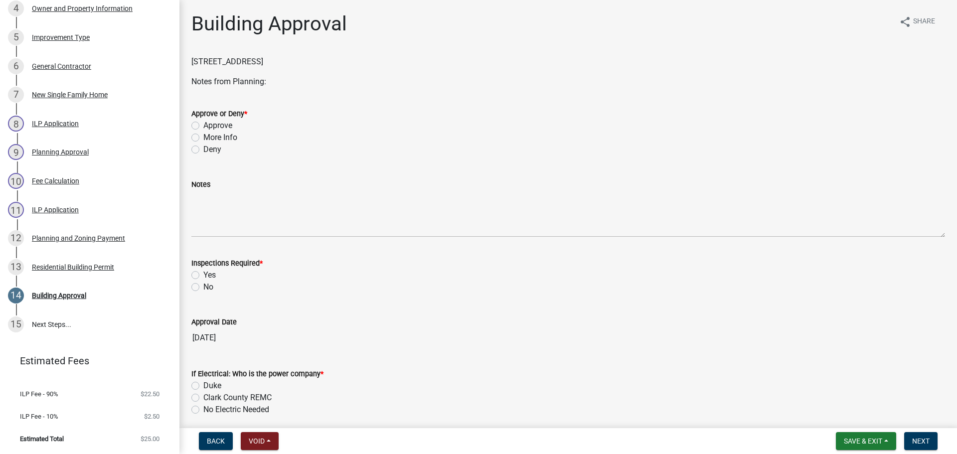
click at [228, 127] on label "Approve" at bounding box center [217, 126] width 29 height 12
click at [210, 126] on input "Approve" at bounding box center [206, 123] width 6 height 6
radio input "true"
click at [213, 276] on label "Yes" at bounding box center [209, 275] width 12 height 12
click at [210, 276] on input "Yes" at bounding box center [206, 272] width 6 height 6
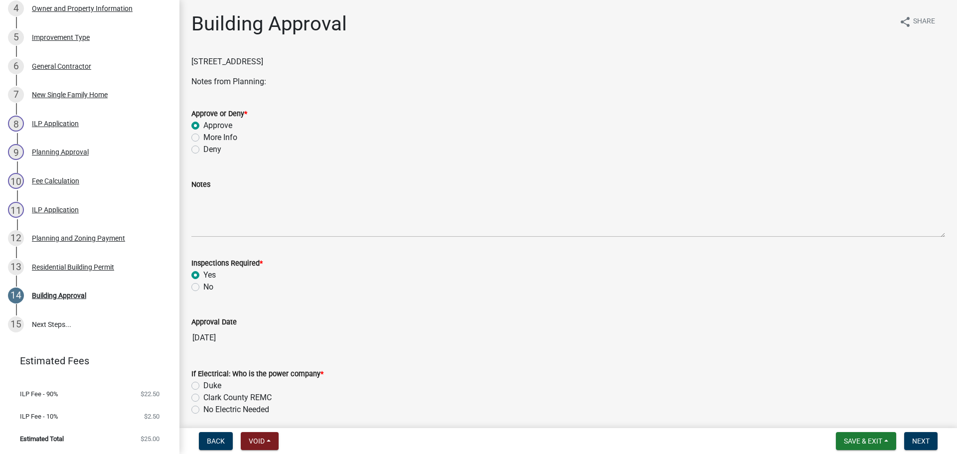
radio input "true"
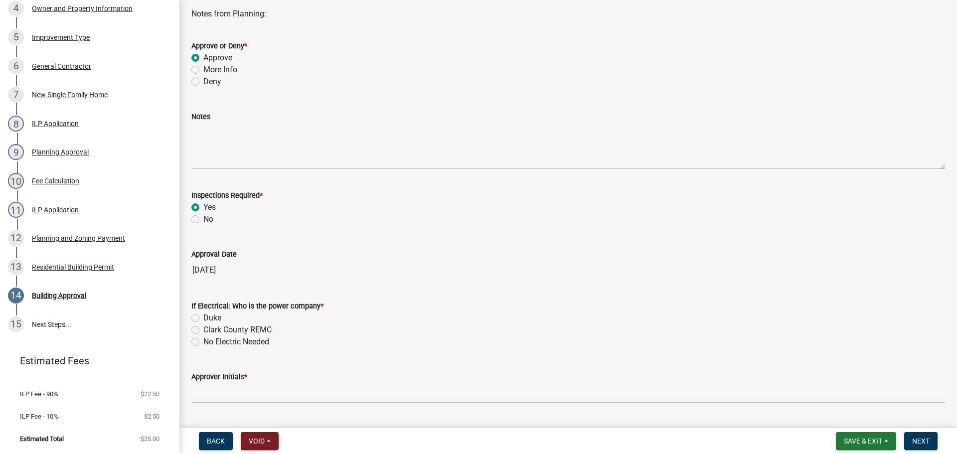
scroll to position [94, 0]
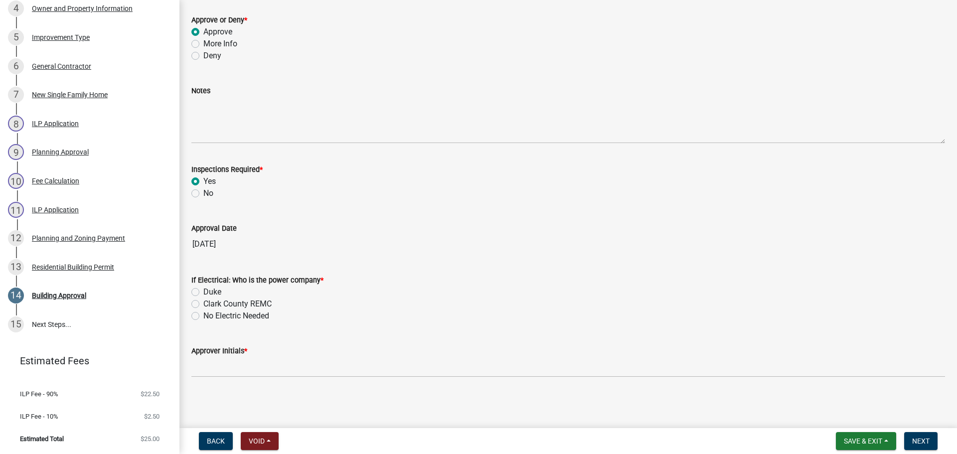
click at [209, 290] on label "Duke" at bounding box center [212, 292] width 18 height 12
click at [209, 290] on input "Duke" at bounding box center [206, 289] width 6 height 6
radio input "true"
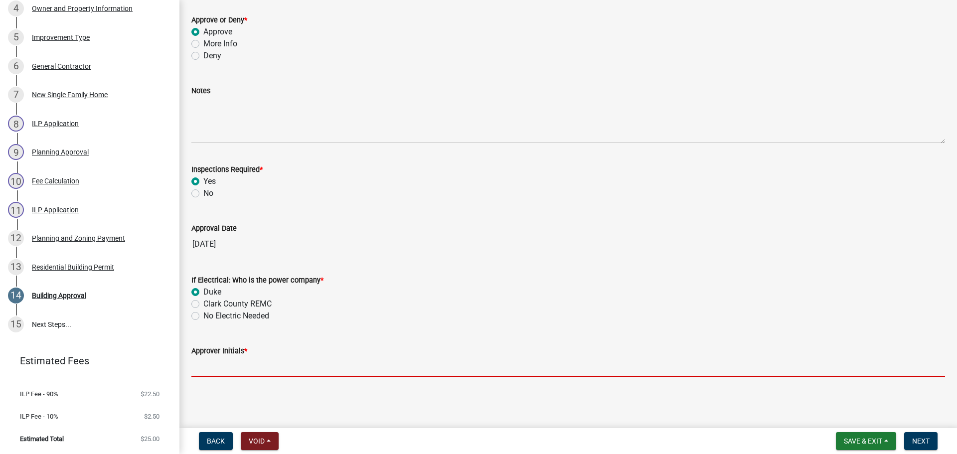
click at [230, 368] on input "Approver Initials *" at bounding box center [568, 367] width 754 height 20
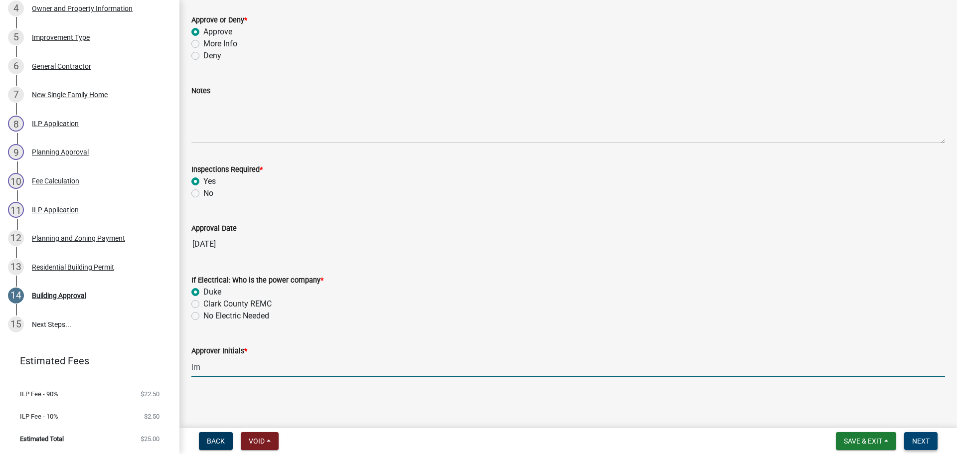
type input "lm"
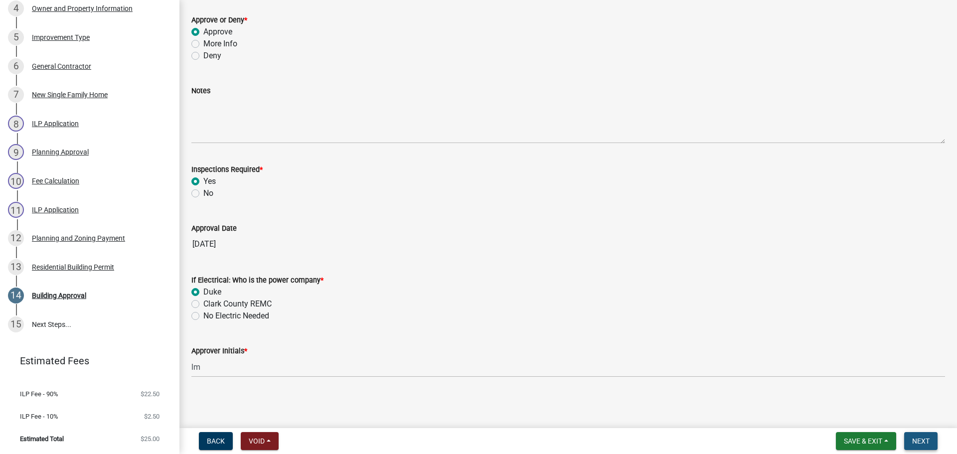
click at [926, 441] on span "Next" at bounding box center [921, 441] width 17 height 8
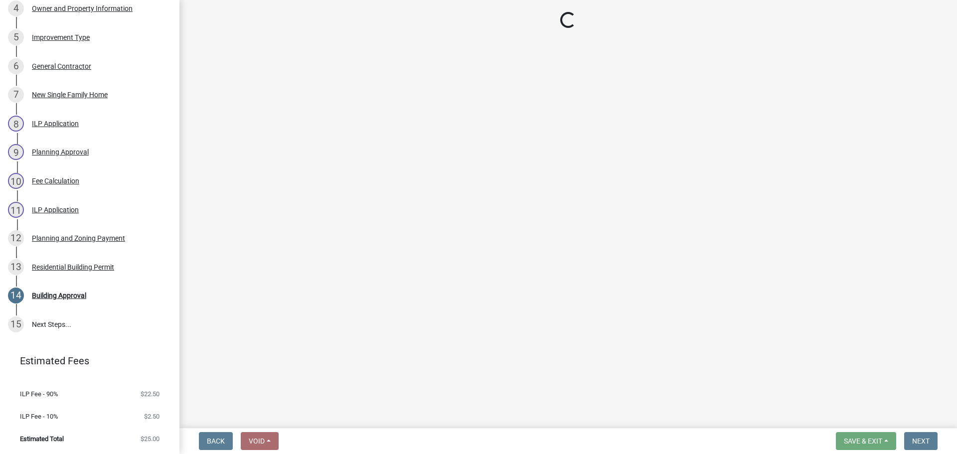
scroll to position [471, 0]
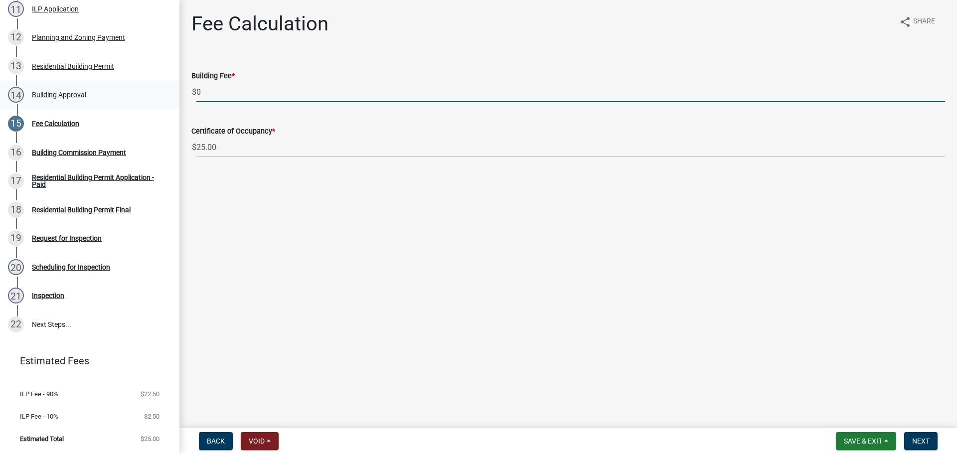
drag, startPoint x: 193, startPoint y: 87, endPoint x: 169, endPoint y: 89, distance: 24.5
click at [169, 89] on div "Residential Building Permit RBP-2025-320 Edit View Summary Notes Show emails 1 …" at bounding box center [478, 227] width 957 height 454
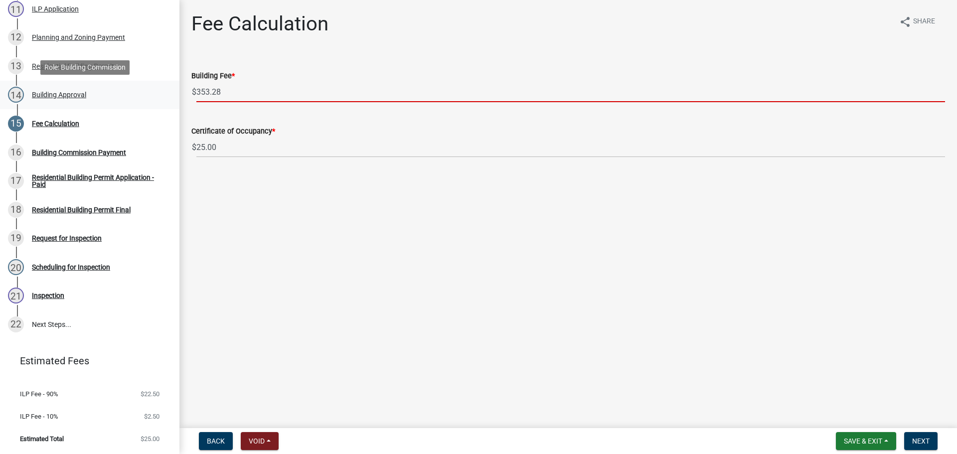
type input "353.28"
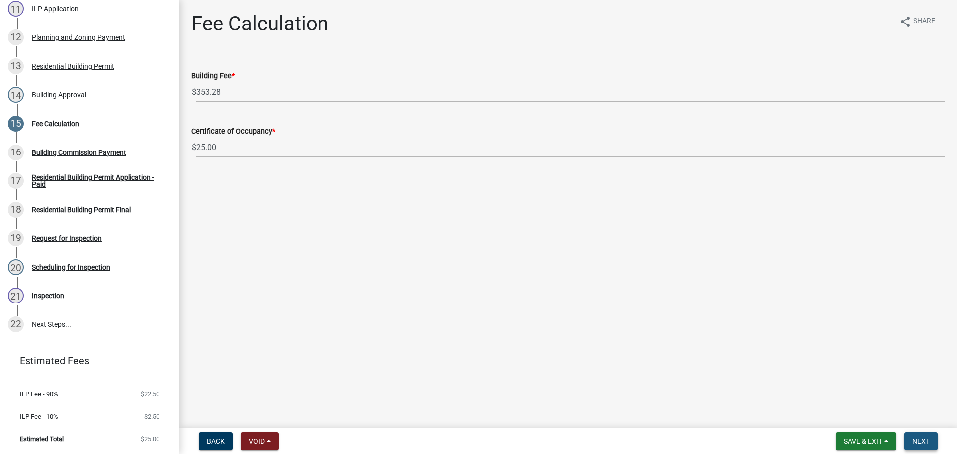
click at [916, 437] on span "Next" at bounding box center [921, 441] width 17 height 8
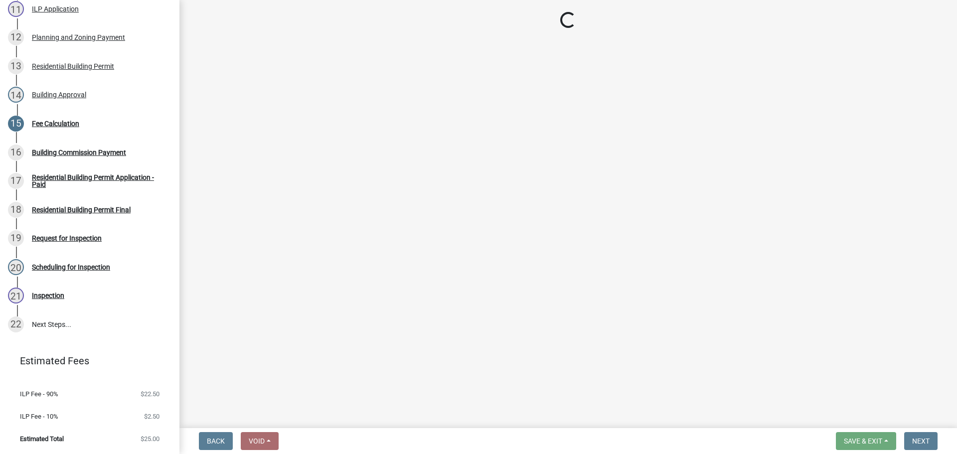
select select "3: 3"
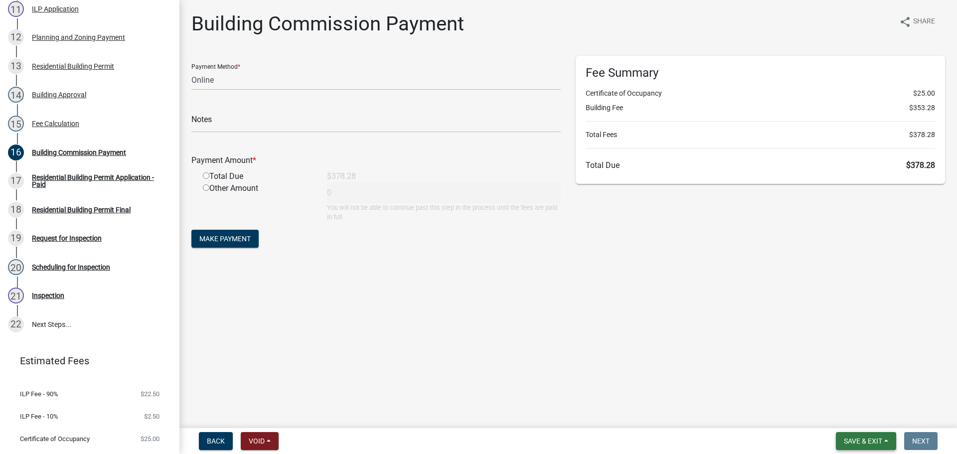
click at [881, 435] on button "Save & Exit" at bounding box center [866, 441] width 60 height 18
click at [866, 419] on button "Save & Exit" at bounding box center [857, 415] width 80 height 24
